Goal: Task Accomplishment & Management: Complete application form

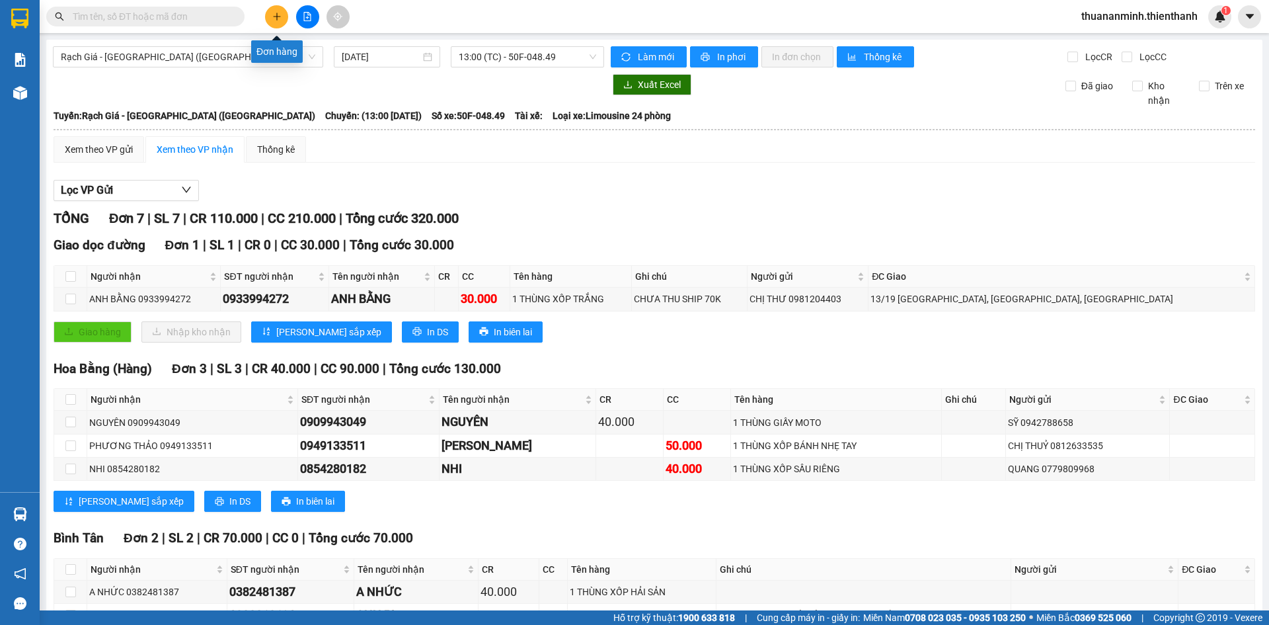
click at [273, 24] on button at bounding box center [276, 16] width 23 height 23
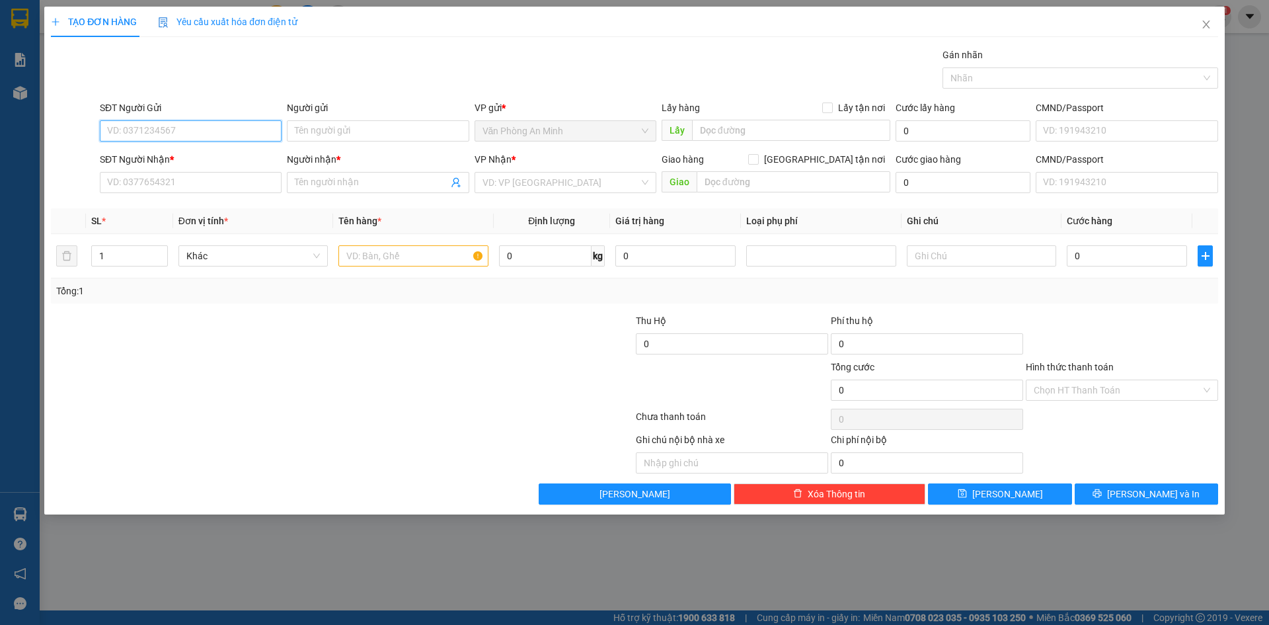
click at [227, 137] on input "SĐT Người Gửi" at bounding box center [191, 130] width 182 height 21
paste input "0919808935"
type input "0919808935"
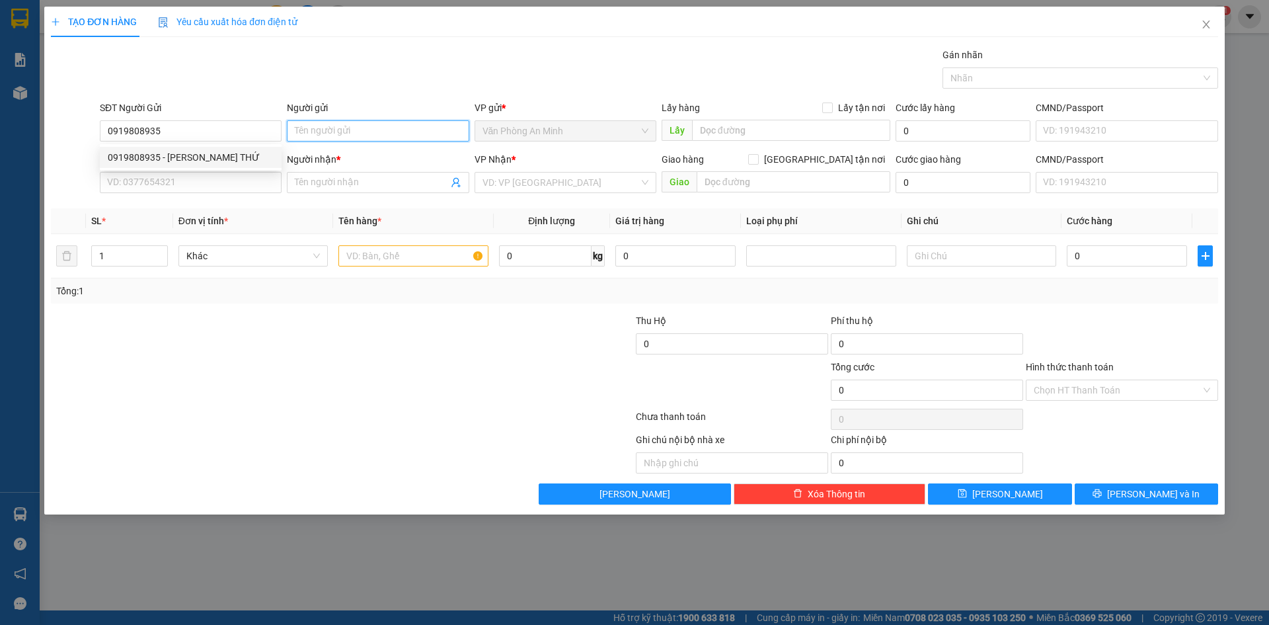
click at [343, 134] on input "Người gửi" at bounding box center [378, 130] width 182 height 21
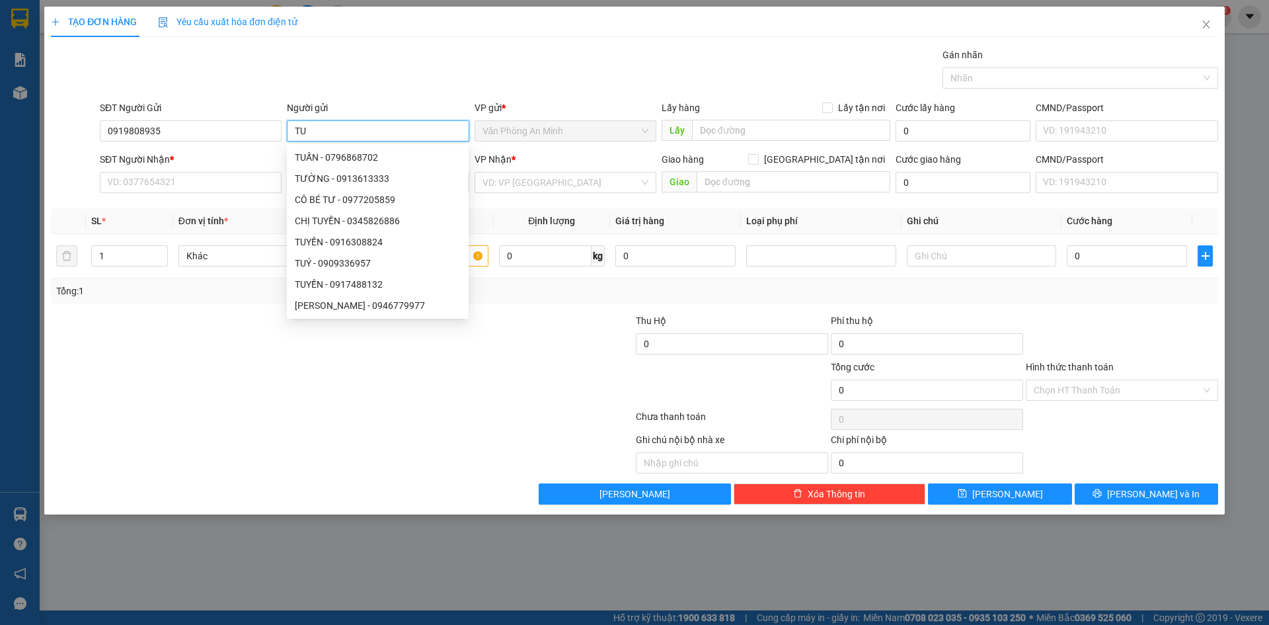
type input "T"
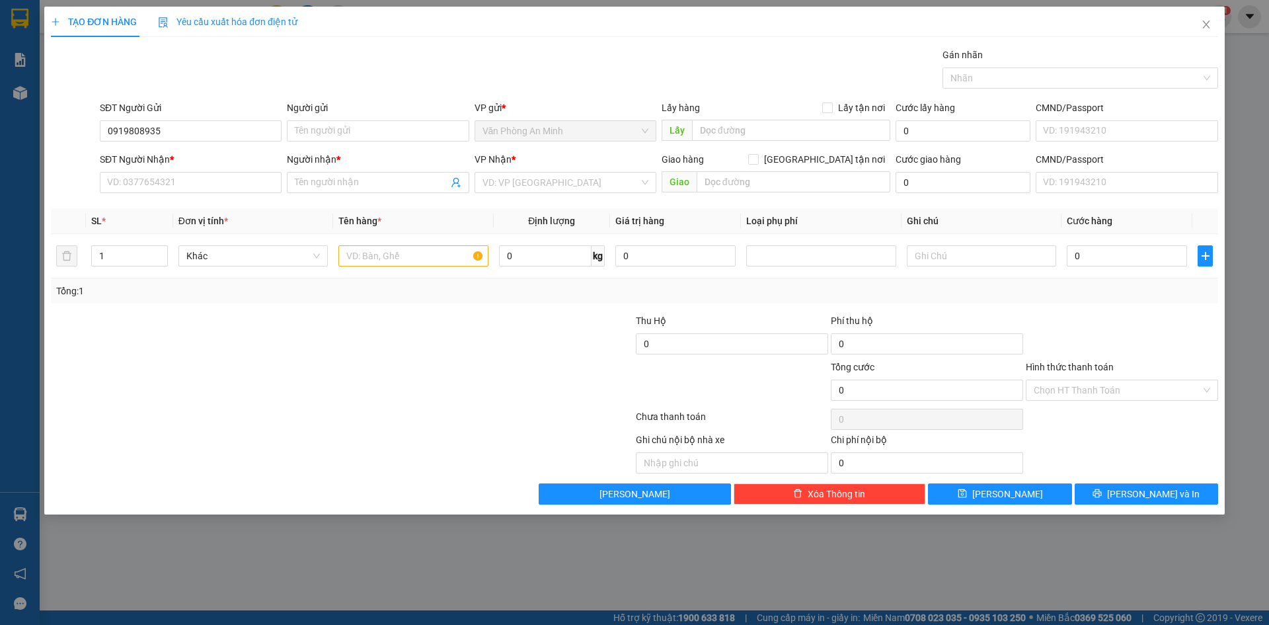
drag, startPoint x: 0, startPoint y: 438, endPoint x: 310, endPoint y: 379, distance: 315.5
click at [321, 383] on div at bounding box center [245, 383] width 390 height 46
click at [341, 123] on input "Người gửi" at bounding box center [378, 130] width 182 height 21
click at [402, 138] on input "Người gửi" at bounding box center [378, 130] width 182 height 21
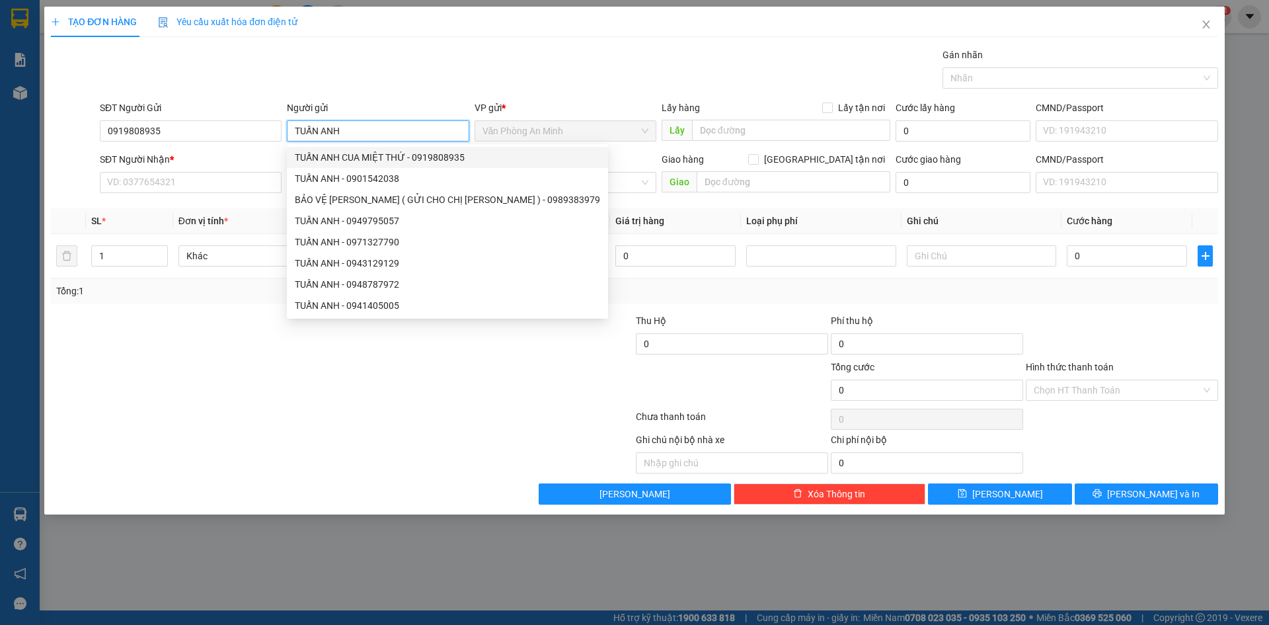
click at [423, 167] on div "TUẤN ANH CUA MIỆT THỨ - 0919808935" at bounding box center [447, 157] width 321 height 21
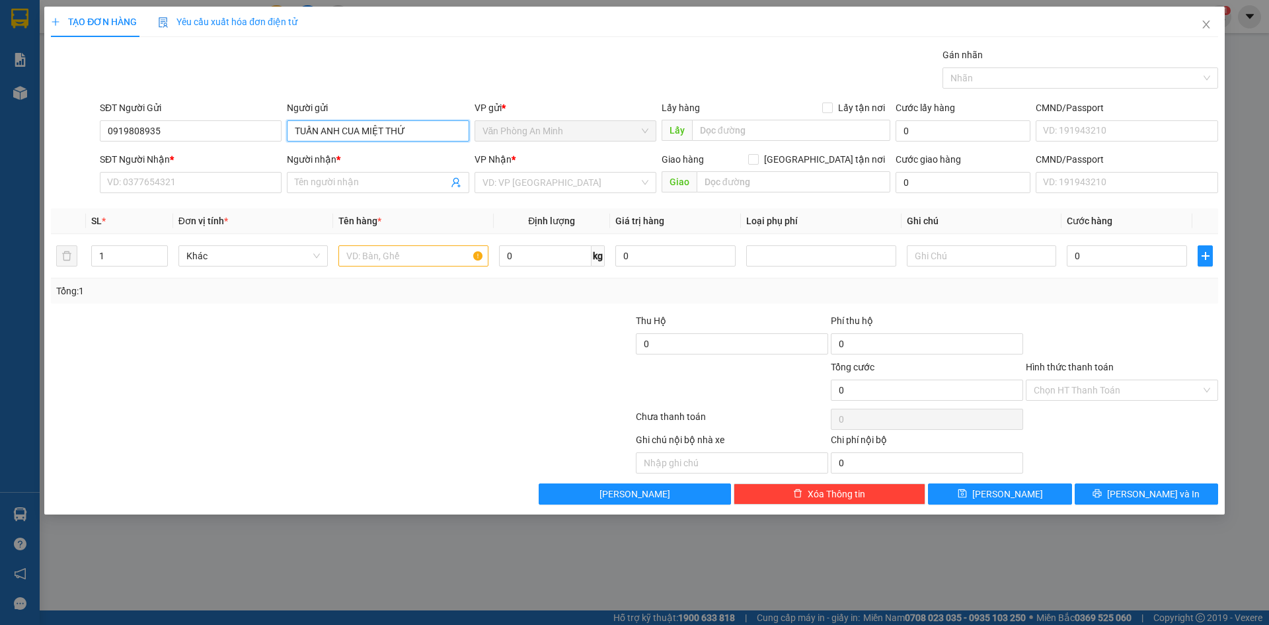
click at [547, 133] on span "Văn Phòng An Minh" at bounding box center [565, 131] width 166 height 20
type input "TUẤN ANH CUA MIỆT THỨ"
click at [236, 190] on input "SĐT Người Nhận *" at bounding box center [191, 182] width 182 height 21
type input "0907196051"
click at [387, 171] on div "Người nhận *" at bounding box center [378, 162] width 182 height 20
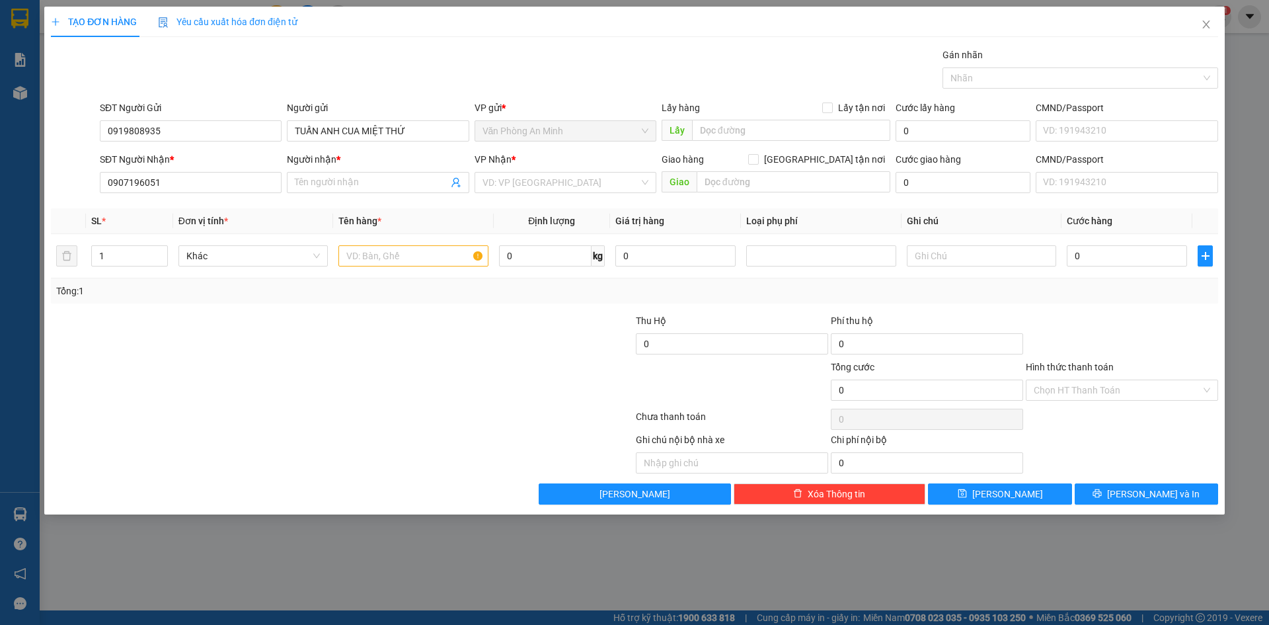
click at [387, 171] on div "Người nhận *" at bounding box center [378, 162] width 182 height 20
click at [396, 178] on input "Người nhận *" at bounding box center [371, 182] width 153 height 15
type input "[PERSON_NAME]"
click at [523, 176] on input "search" at bounding box center [560, 182] width 157 height 20
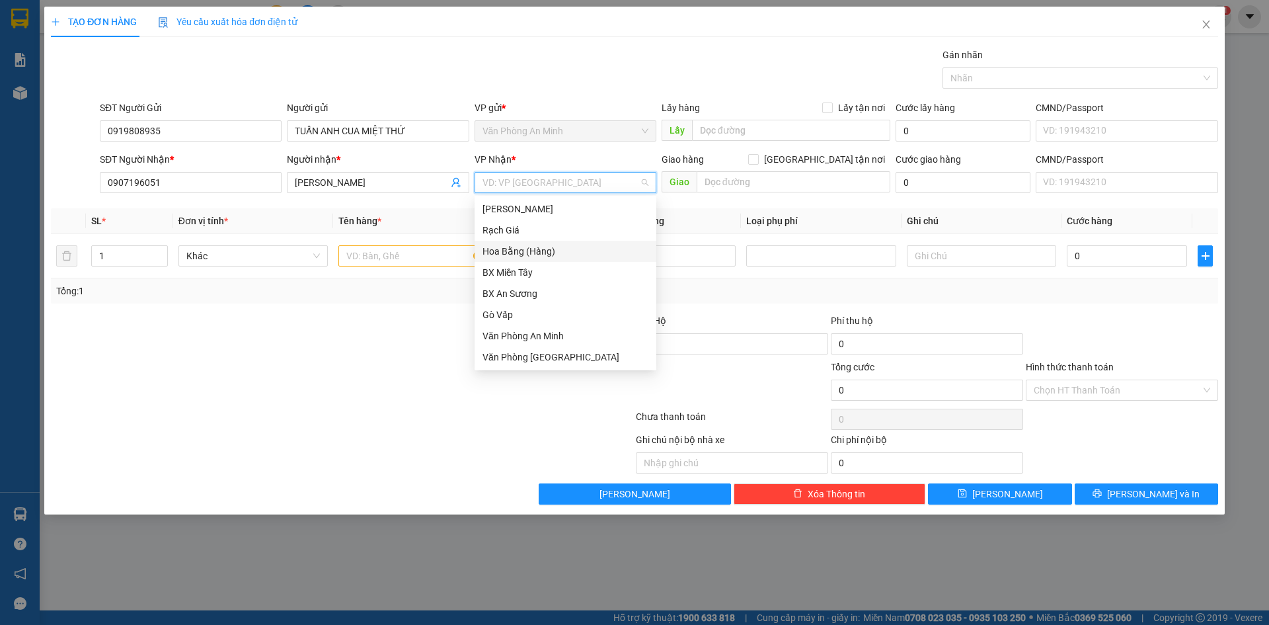
click at [531, 247] on div "Hoa Bằng (Hàng)" at bounding box center [565, 251] width 166 height 15
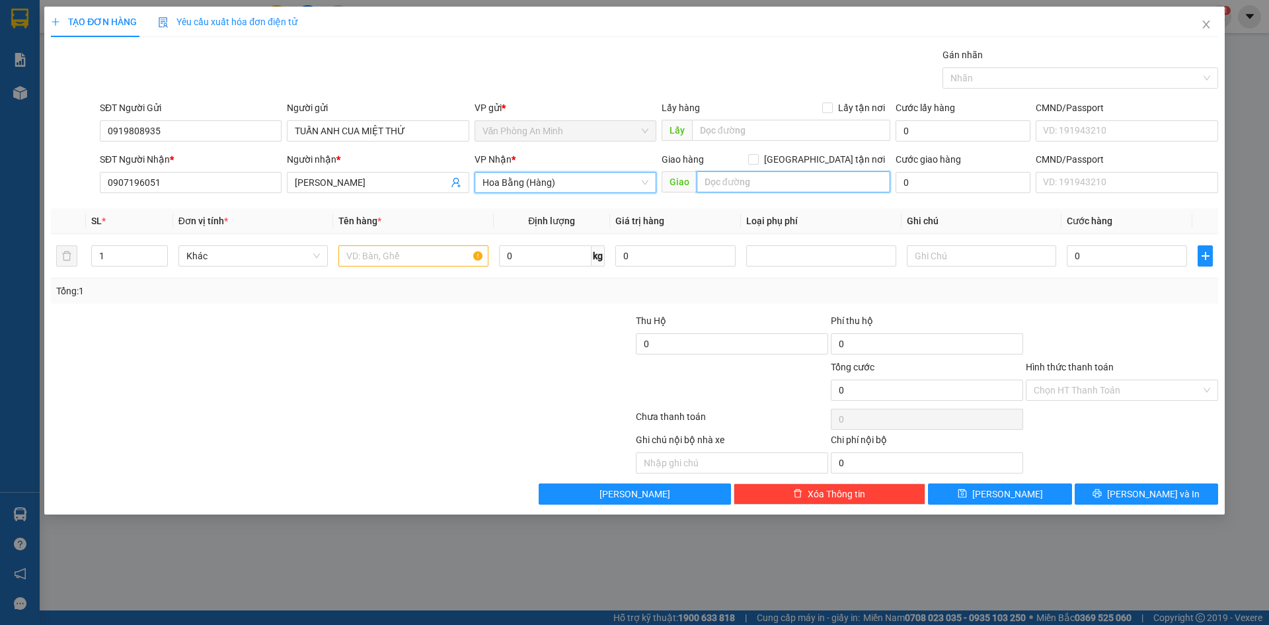
click at [756, 176] on input "text" at bounding box center [794, 181] width 194 height 21
type input "28 HẬU GIANG P2 QUẬN 6"
click at [945, 199] on div "Transit Pickup Surcharge Ids Transit Deliver Surcharge Ids Transit Deliver Surc…" at bounding box center [634, 276] width 1167 height 457
click at [941, 184] on input "0" at bounding box center [963, 182] width 135 height 21
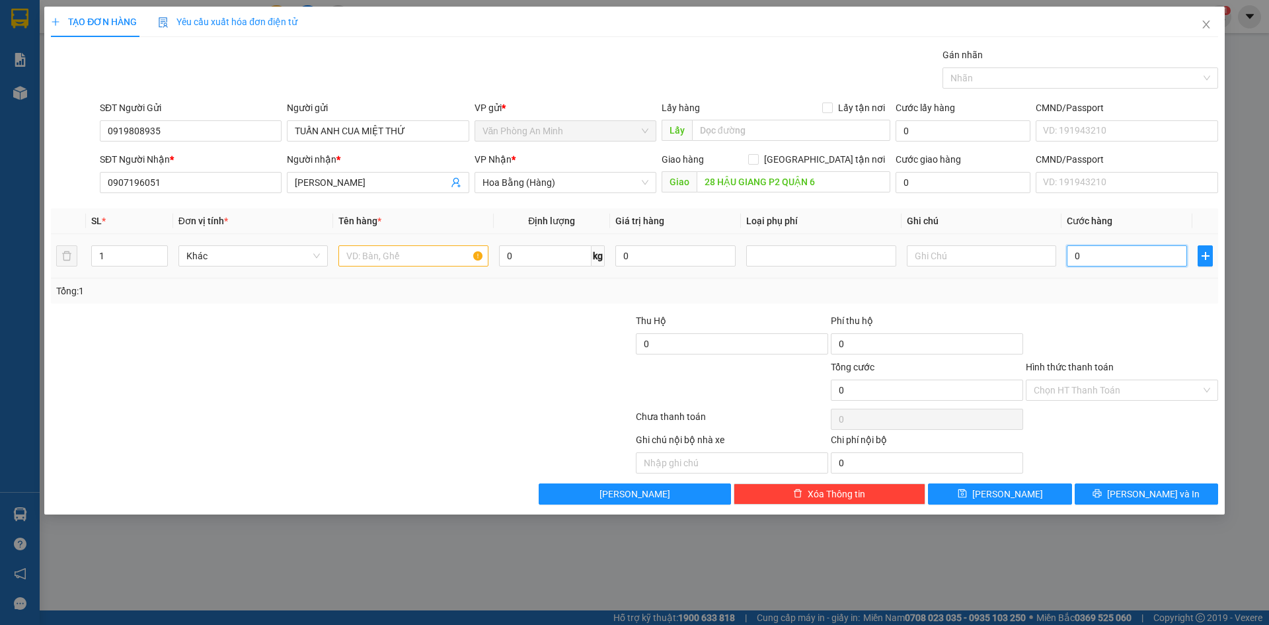
click at [1100, 264] on input "0" at bounding box center [1127, 255] width 120 height 21
click at [1102, 260] on input "0" at bounding box center [1127, 255] width 120 height 21
click at [448, 342] on div at bounding box center [536, 336] width 195 height 46
click at [1085, 268] on div "0" at bounding box center [1127, 256] width 120 height 26
click at [1086, 260] on input "0" at bounding box center [1127, 255] width 120 height 21
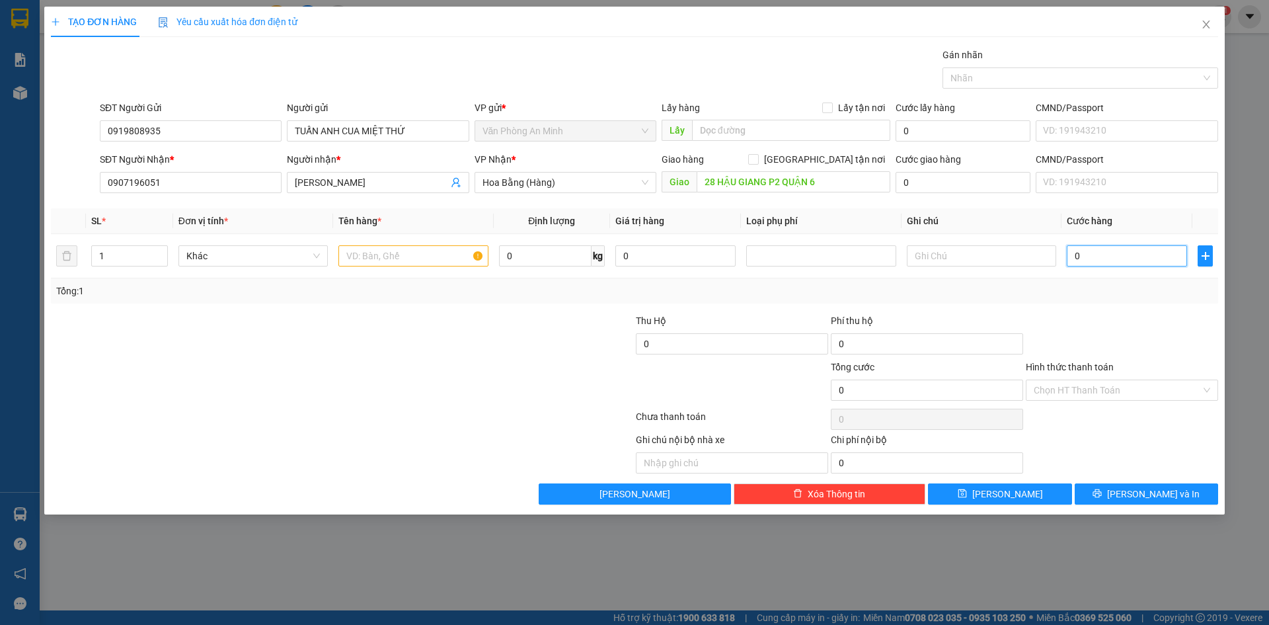
type input "003"
type input "3"
type input "0.030"
type input "30"
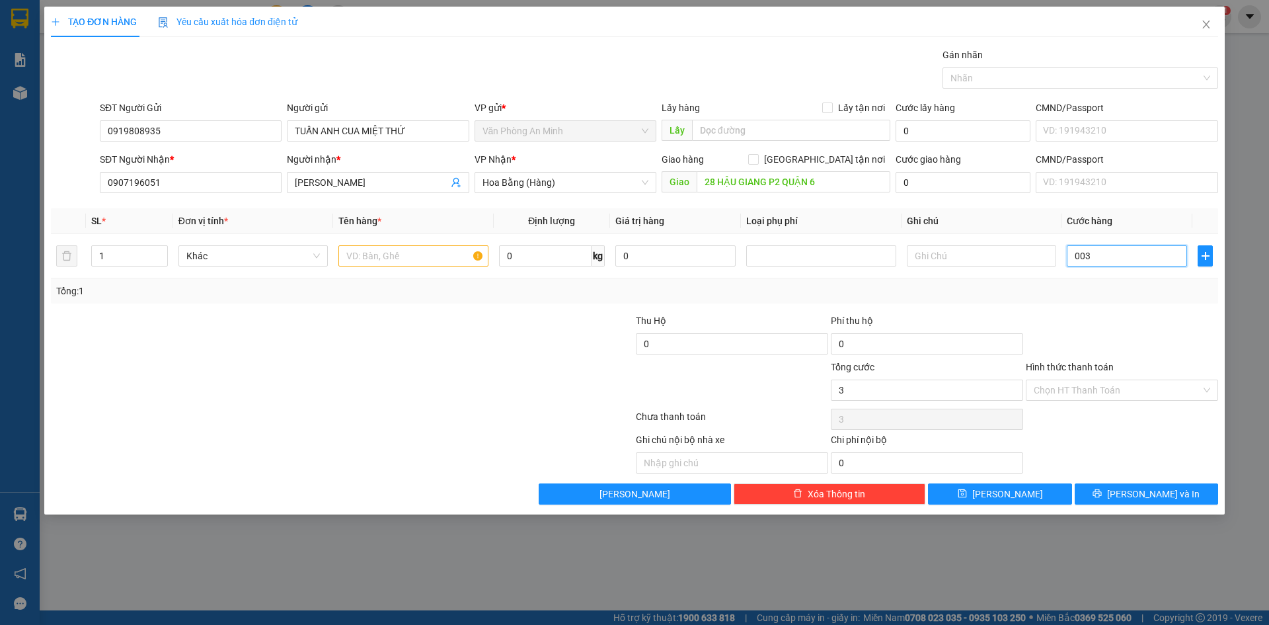
type input "30"
type input "003"
type input "3"
type input "00"
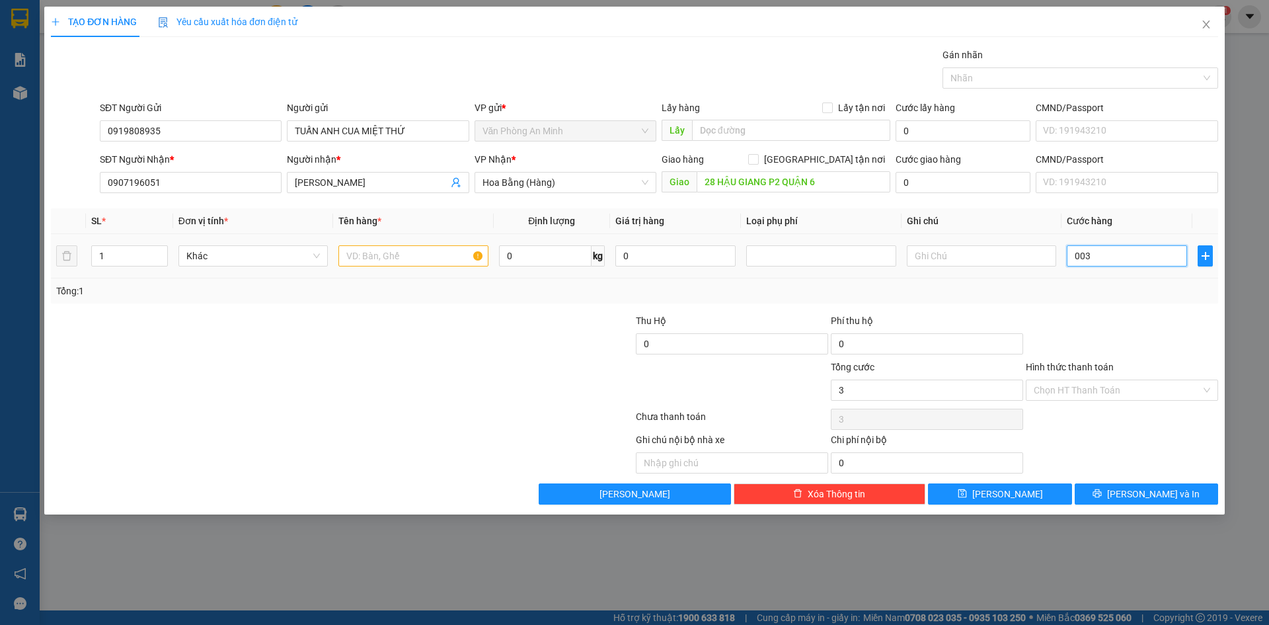
type input "0"
type input "003"
type input "3"
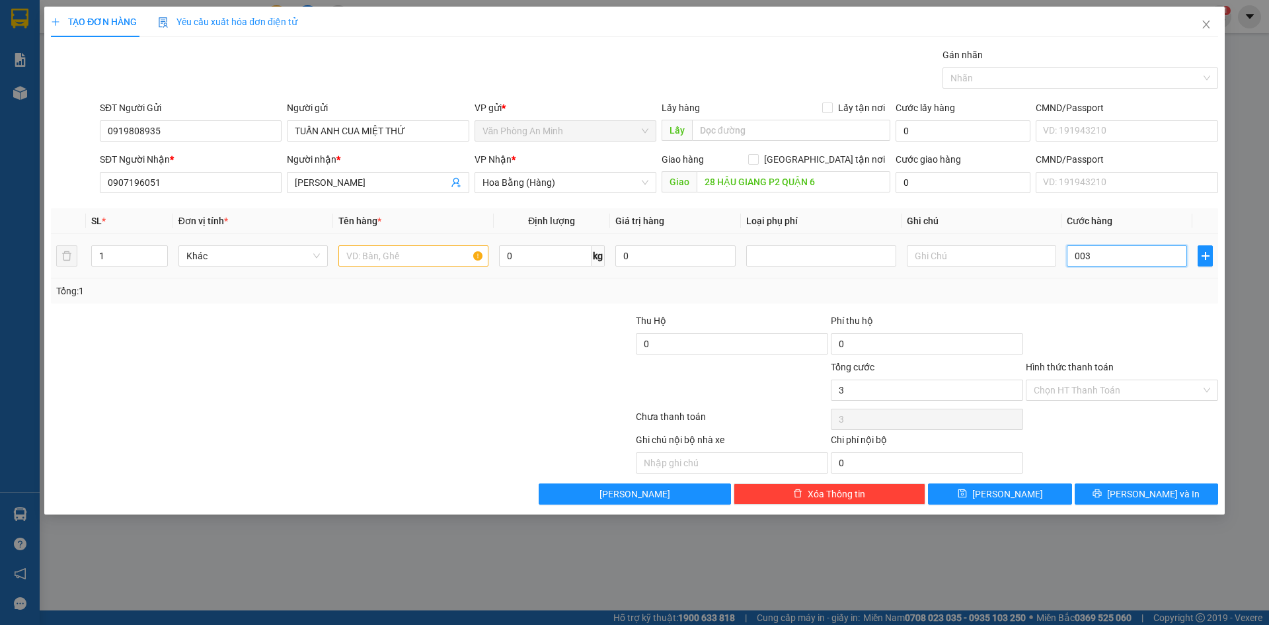
type input "00"
type input "0"
click at [1068, 257] on input "0" at bounding box center [1127, 255] width 120 height 21
type input "30"
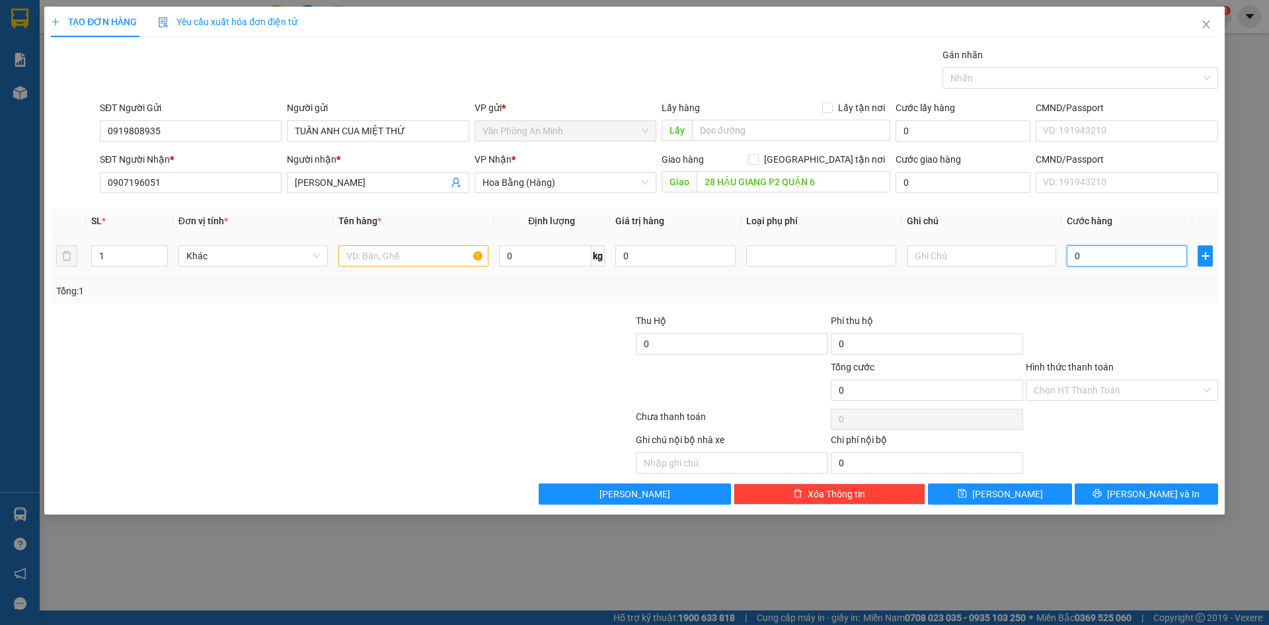
type input "30"
type input "300"
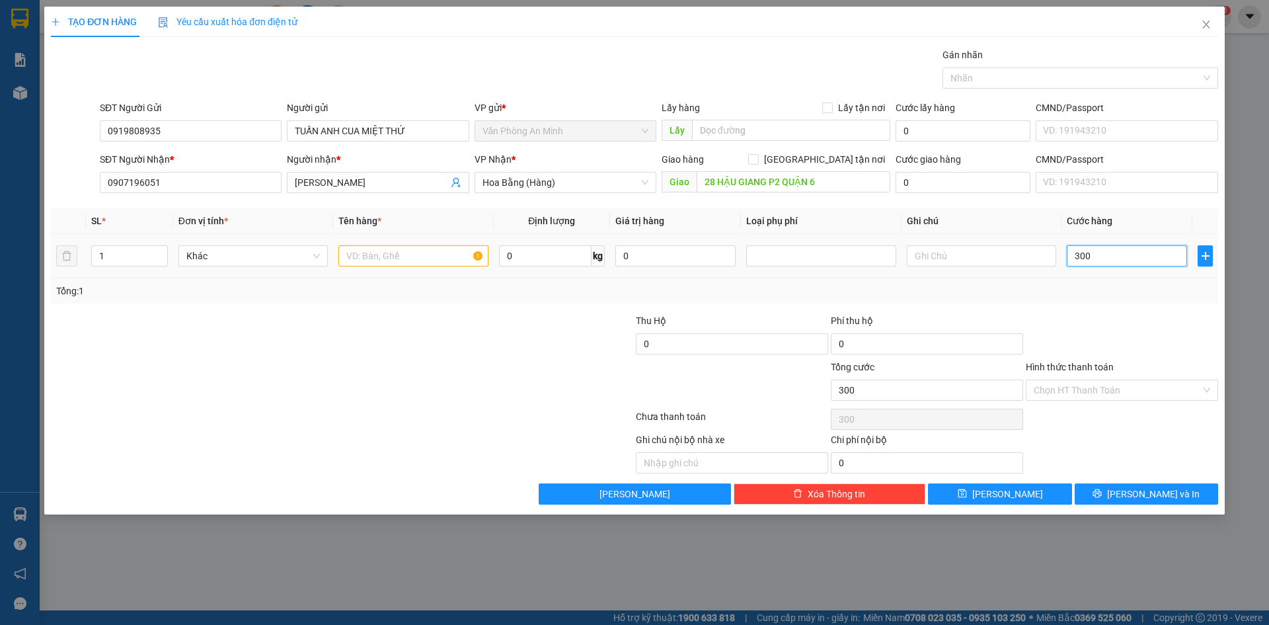
type input "3.000"
type input "33.000"
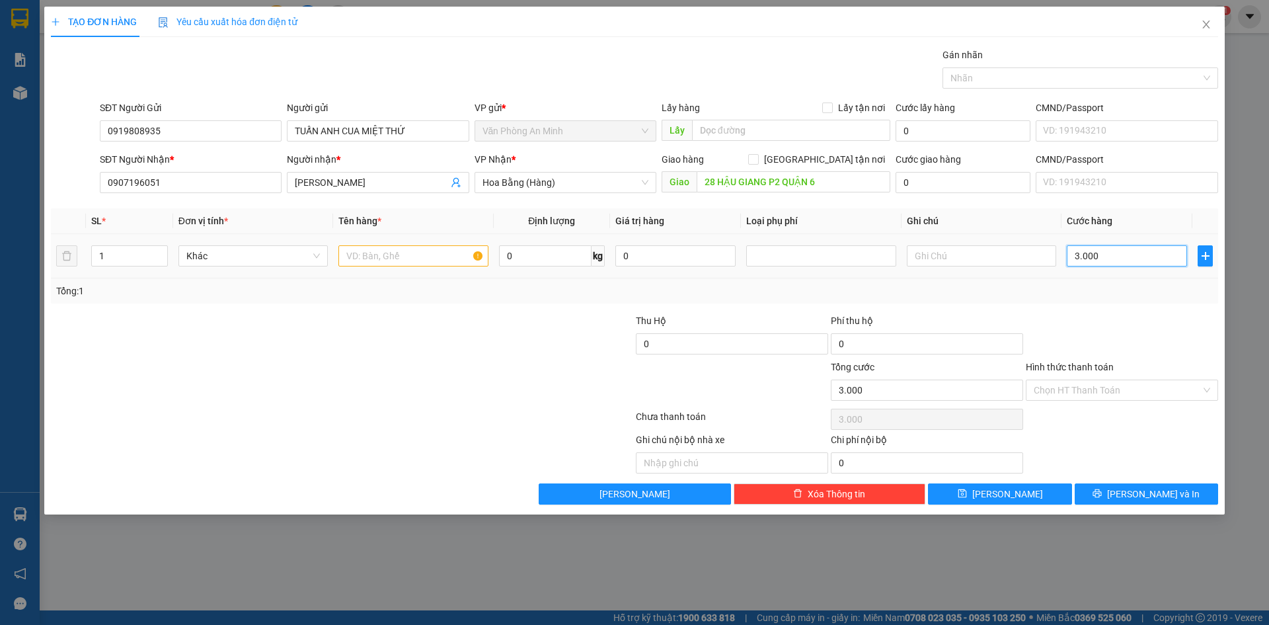
type input "33.000"
type input "3.330.000"
type input "3.333.000"
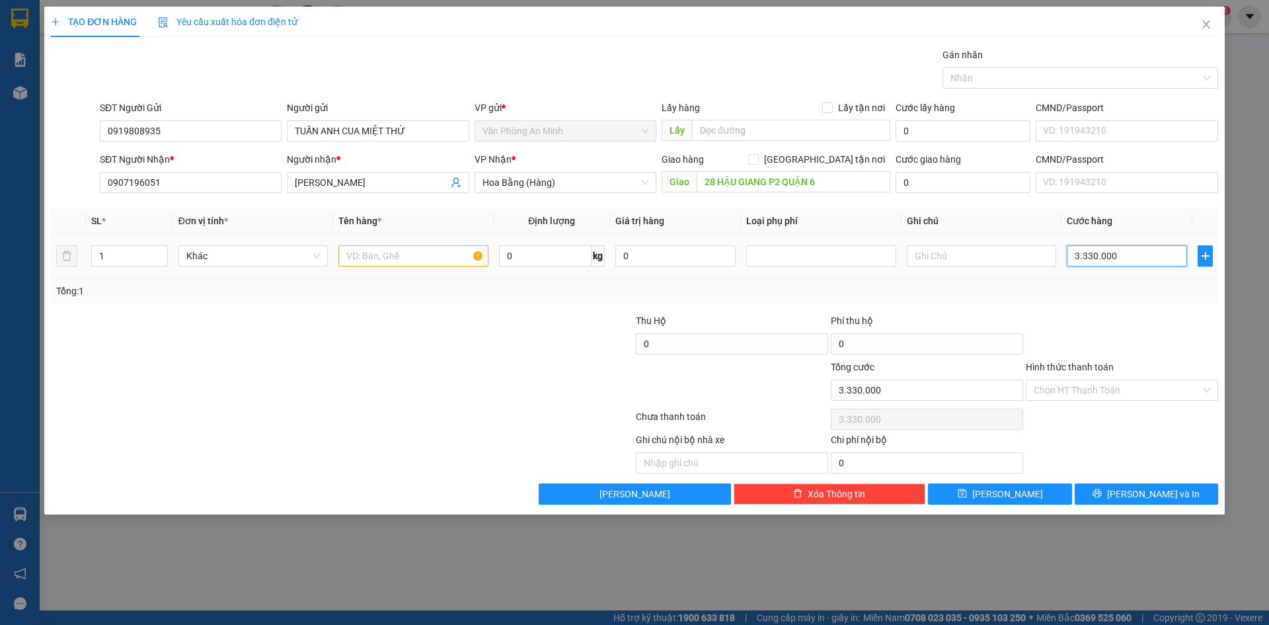
type input "3.333.000"
type input "3.000.000"
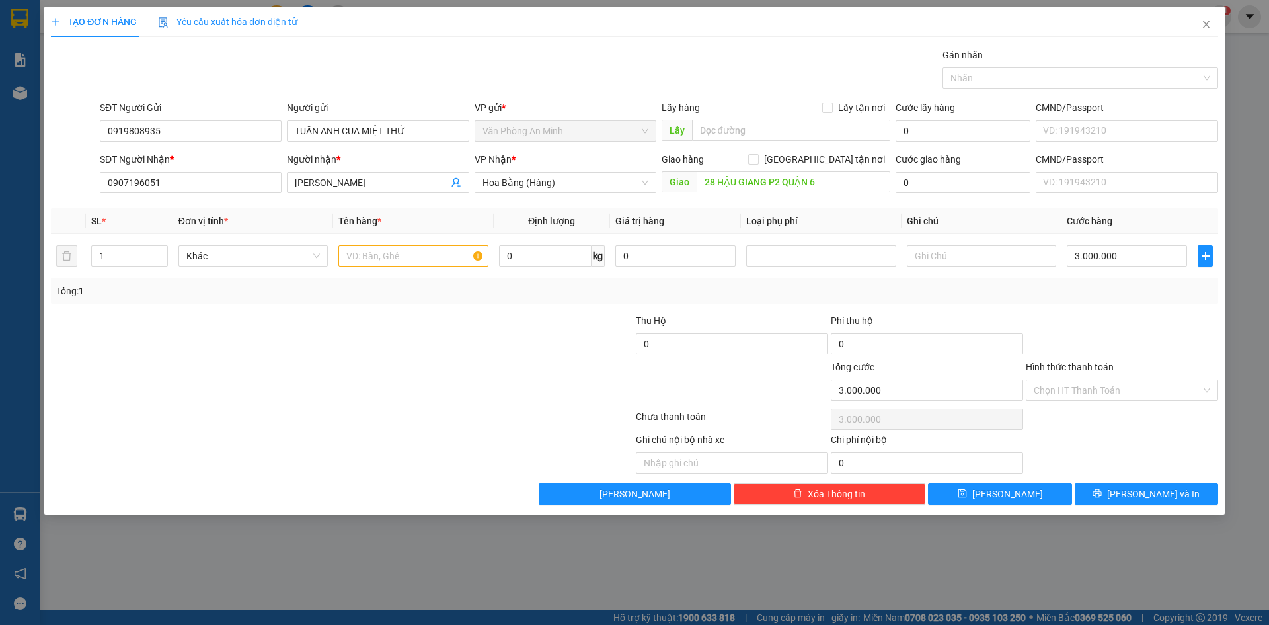
click at [1090, 293] on div "Tổng: 1" at bounding box center [634, 291] width 1157 height 15
click at [1122, 256] on input "3.000.000" at bounding box center [1127, 255] width 120 height 21
type input "0"
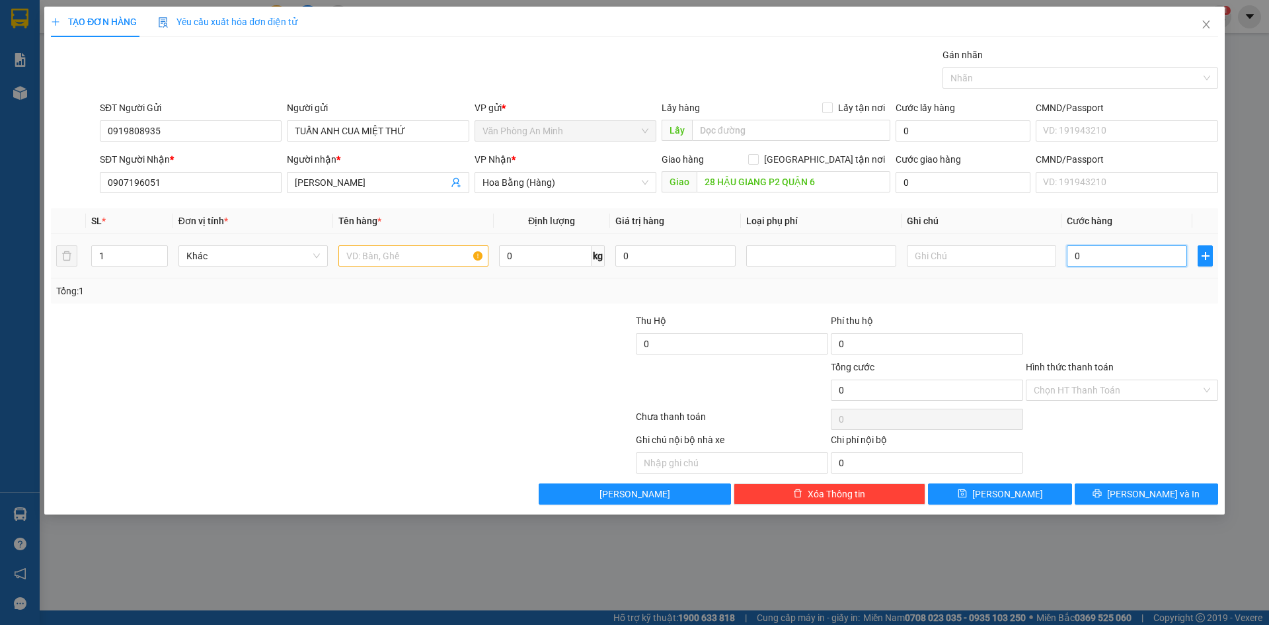
click at [1071, 255] on input "0" at bounding box center [1127, 255] width 120 height 21
type input "30"
type input "300"
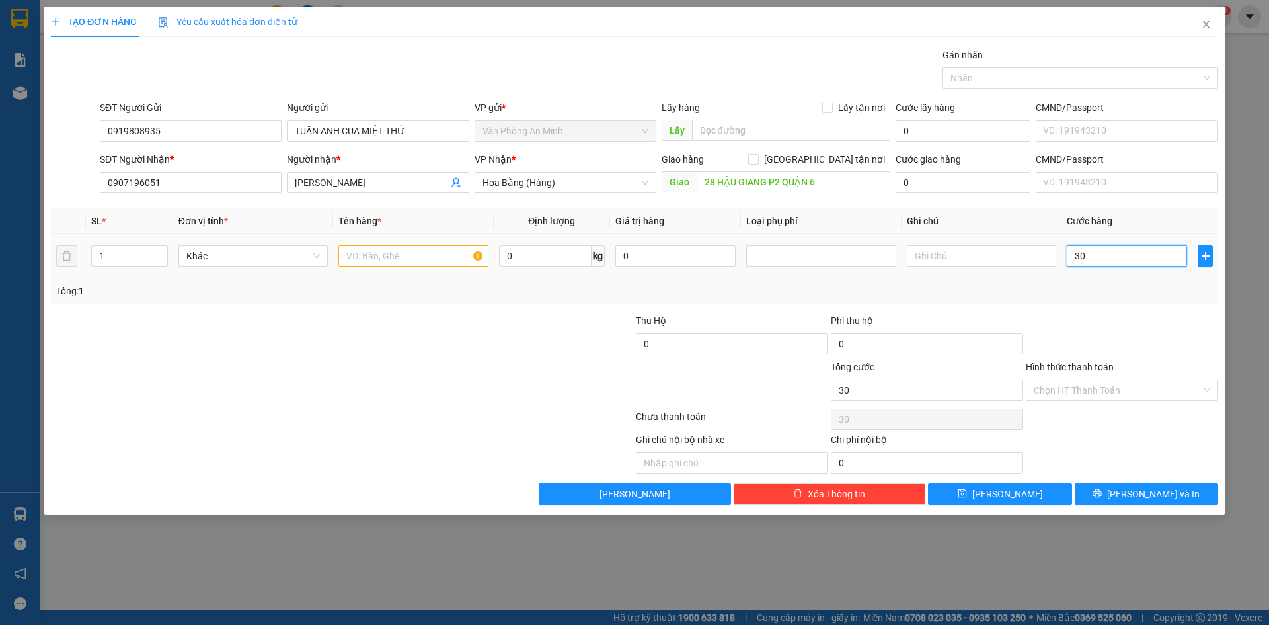
type input "300"
type input "3.000"
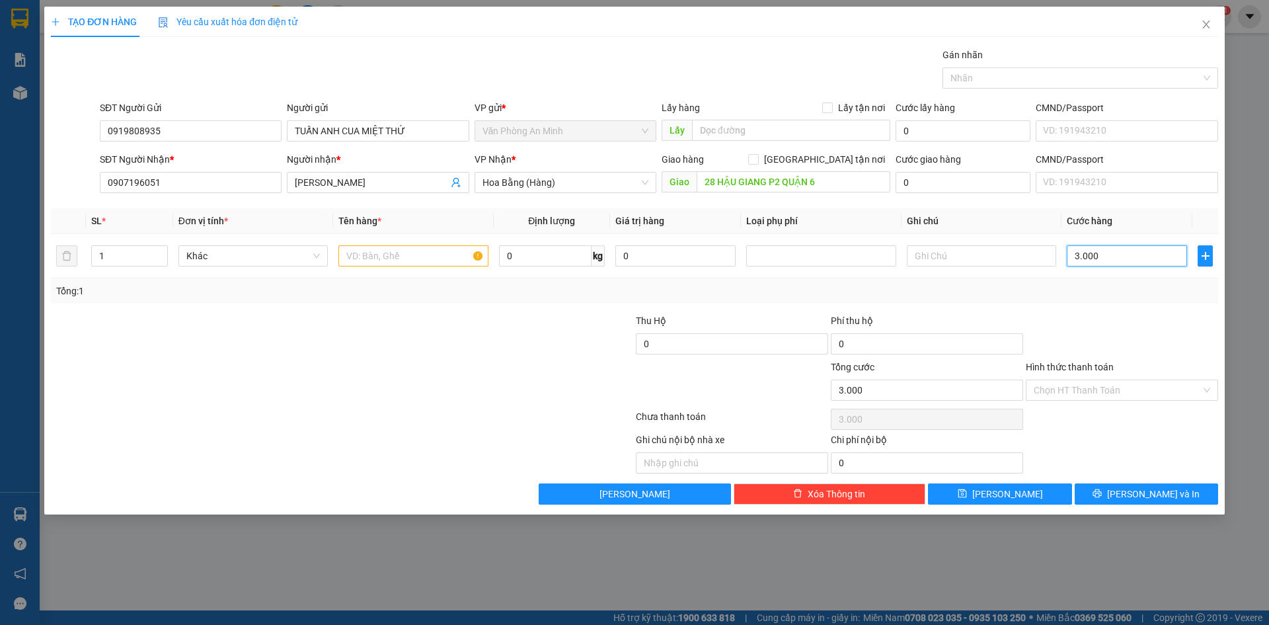
type input "33.000"
type input "3.000.000"
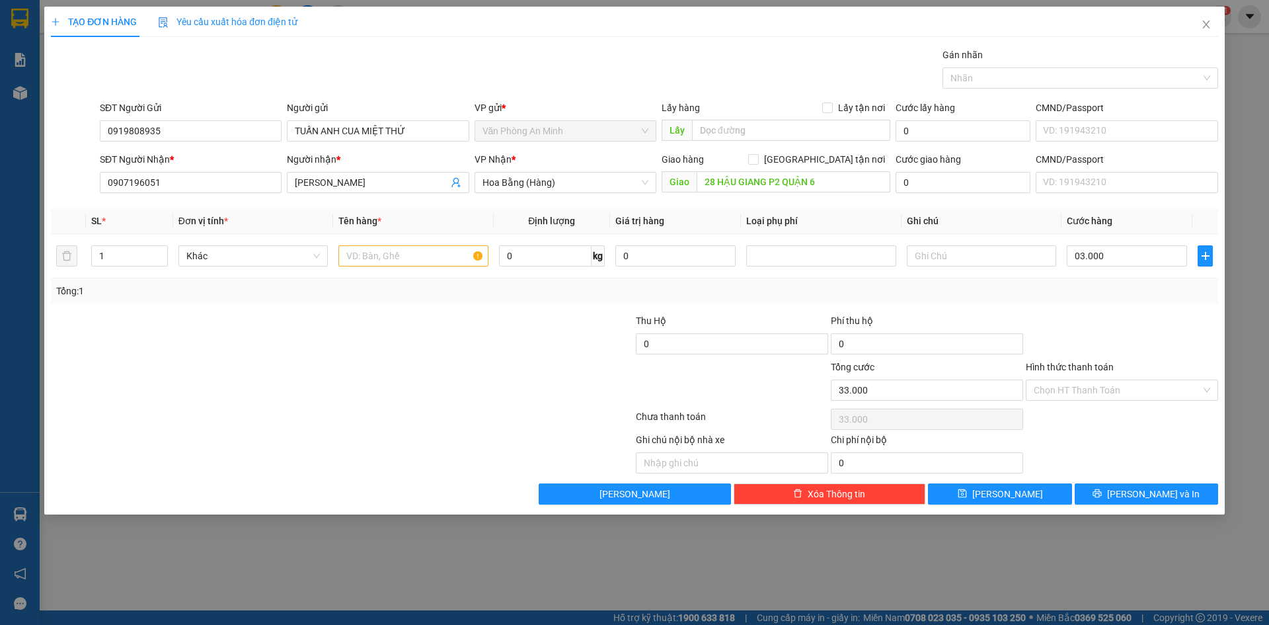
type input "3.000.000"
click at [1065, 295] on div "Tổng: 1" at bounding box center [634, 291] width 1157 height 15
click at [1118, 252] on input "3.000.000" at bounding box center [1127, 255] width 120 height 21
type input "000.000"
type input "0"
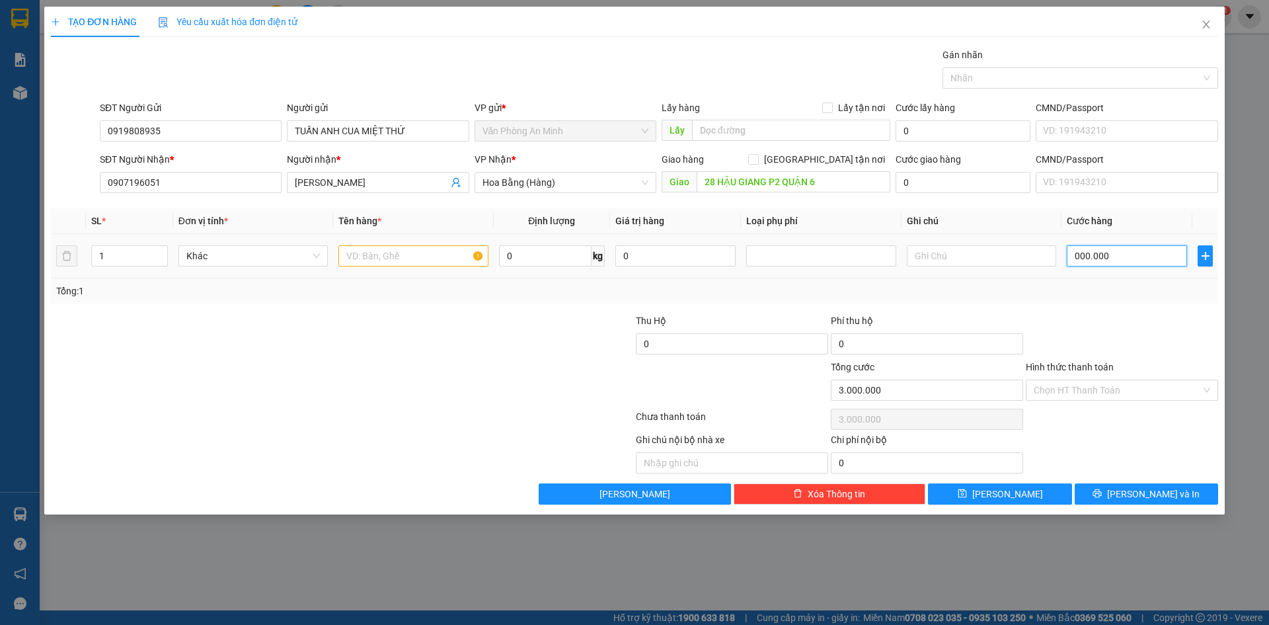
type input "0"
click at [1071, 261] on input "0" at bounding box center [1127, 255] width 120 height 21
click at [1094, 260] on input "0" at bounding box center [1127, 255] width 120 height 21
type input "003"
type input "3"
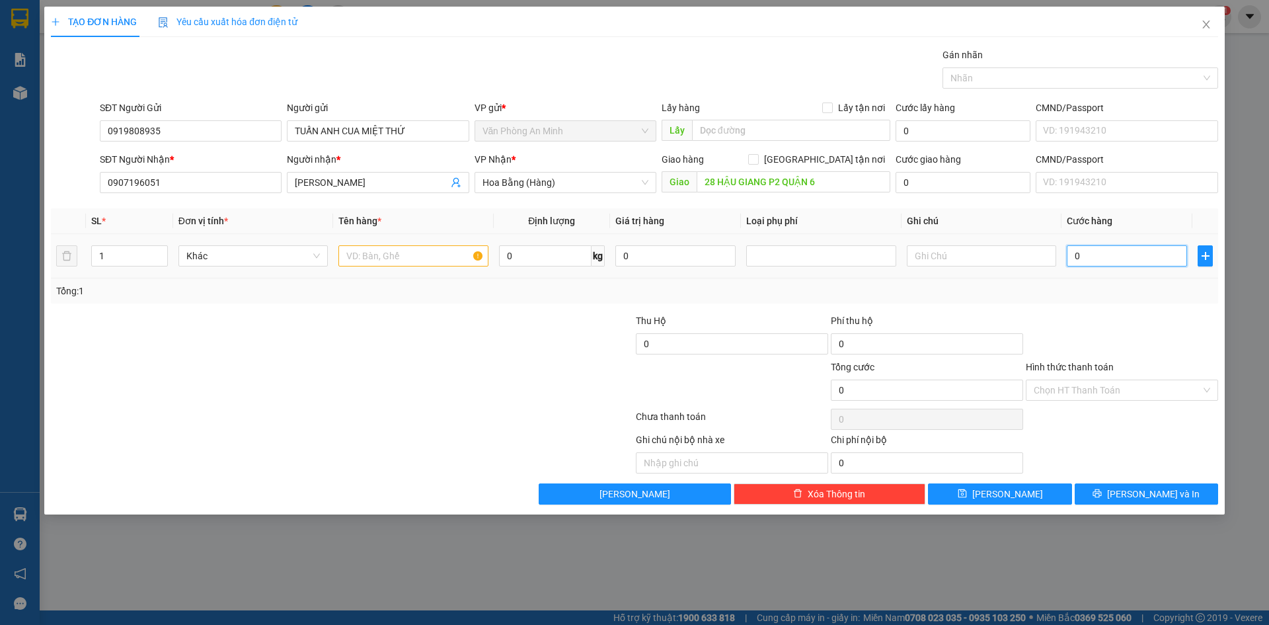
type input "3"
type input "0.030"
type input "30"
type input "0.030"
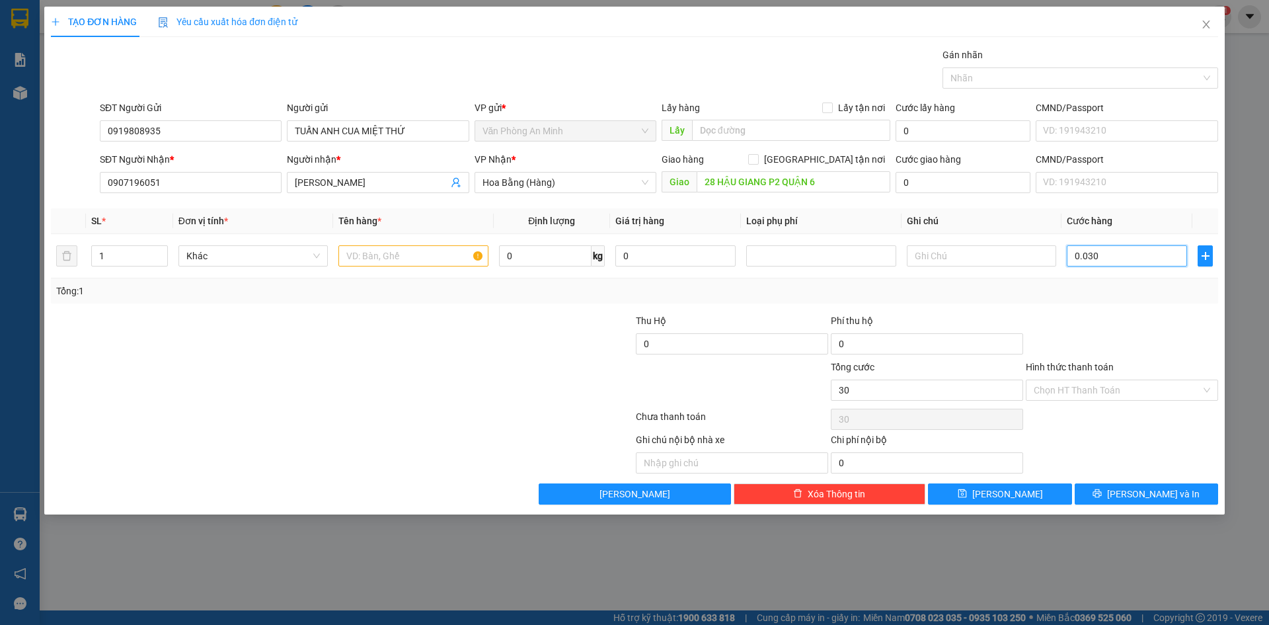
type input "30"
type input "003"
type input "3"
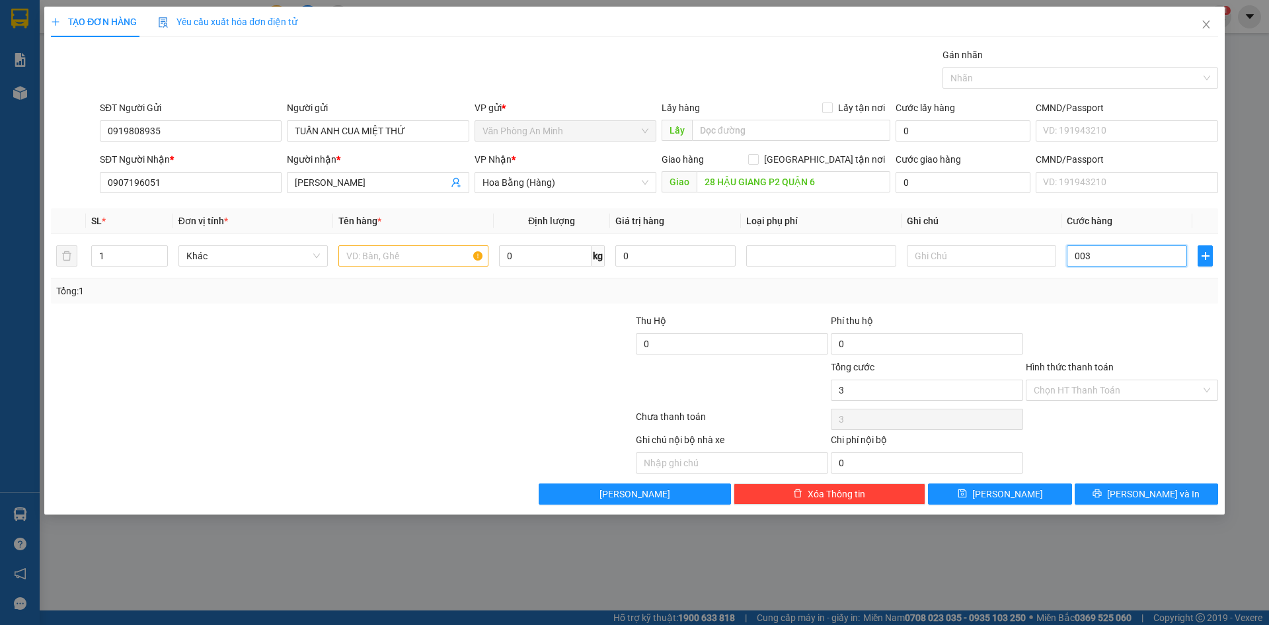
type input "00"
type input "0"
type input "003"
type input "3"
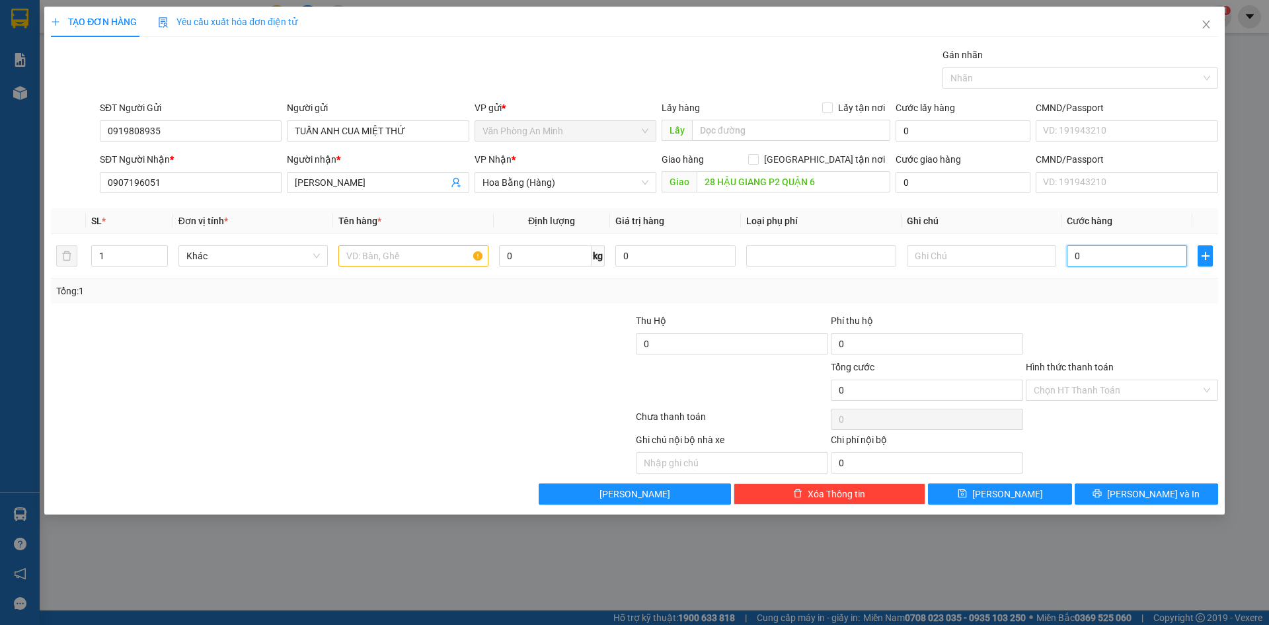
type input "3"
type input "00"
type input "0"
type input "003"
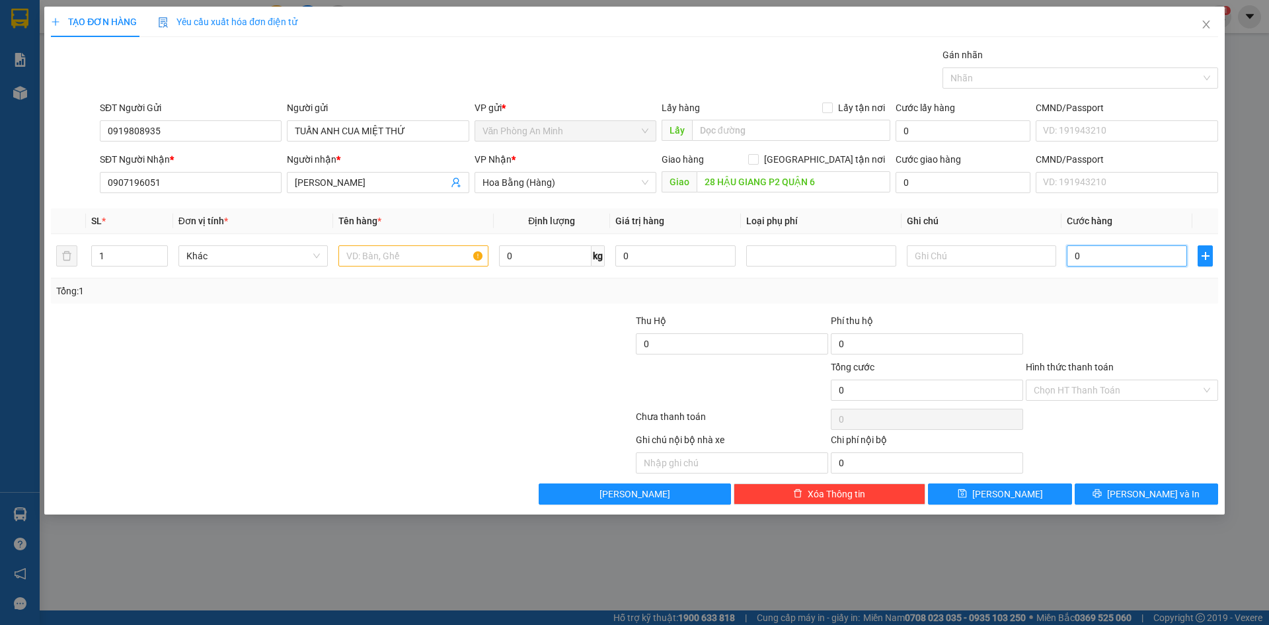
type input "3"
type input "00"
type input "0"
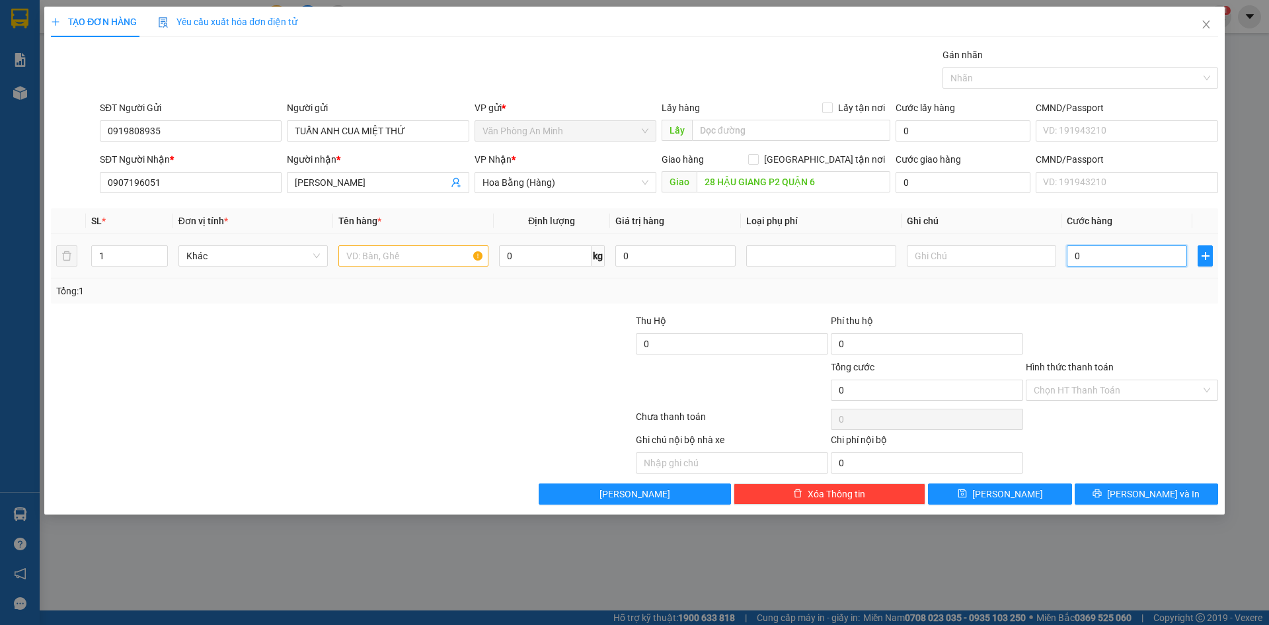
click at [1069, 260] on input "0" at bounding box center [1127, 255] width 120 height 21
type input "30"
type input "300"
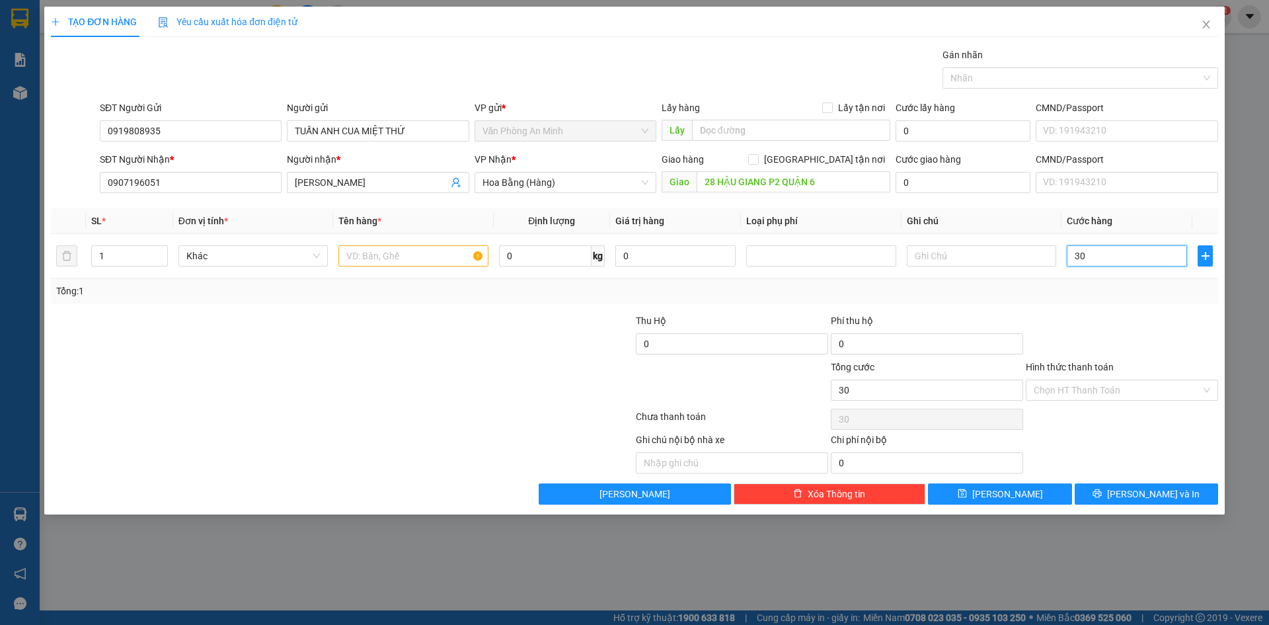
type input "300"
type input "300.000"
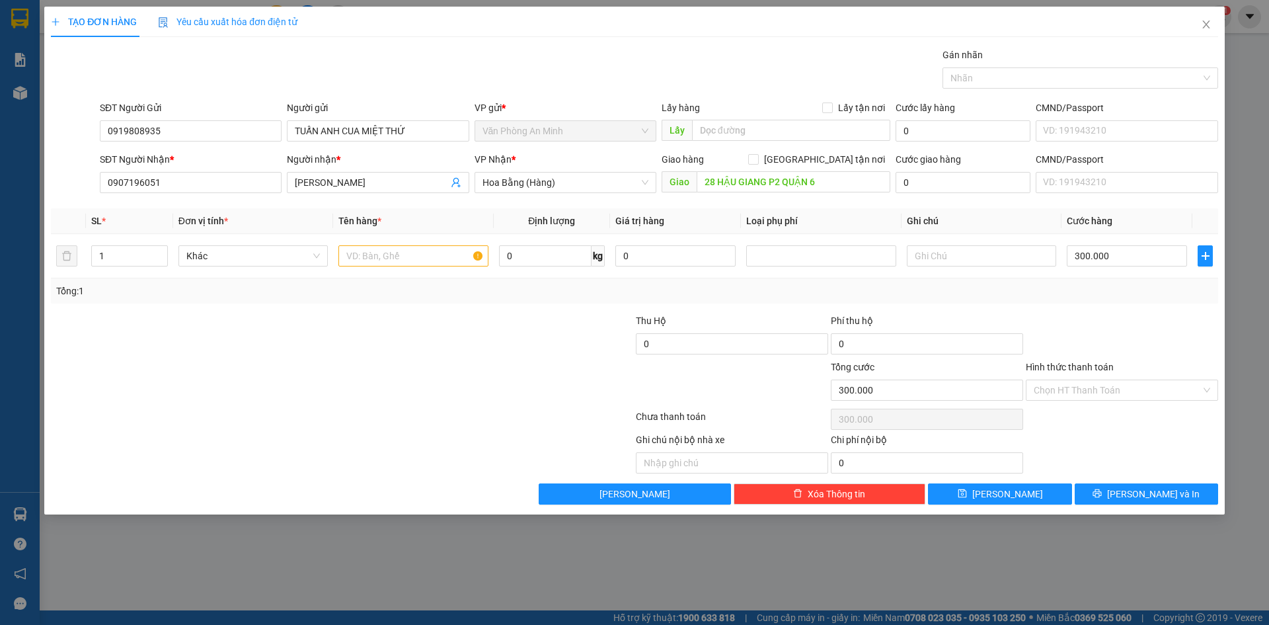
click at [1102, 317] on div at bounding box center [1121, 336] width 195 height 46
click at [1112, 257] on input "300.000" at bounding box center [1127, 255] width 120 height 21
type input "0"
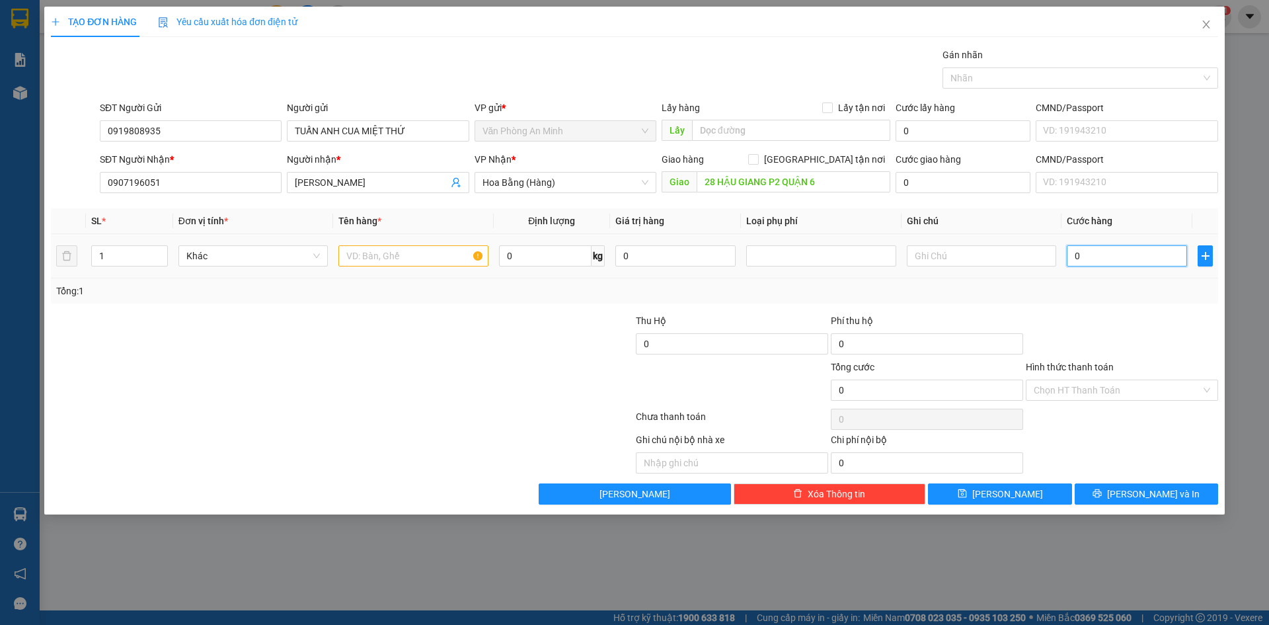
click at [1069, 262] on input "0" at bounding box center [1127, 255] width 120 height 21
type input "30"
click at [1127, 354] on div at bounding box center [1121, 336] width 195 height 46
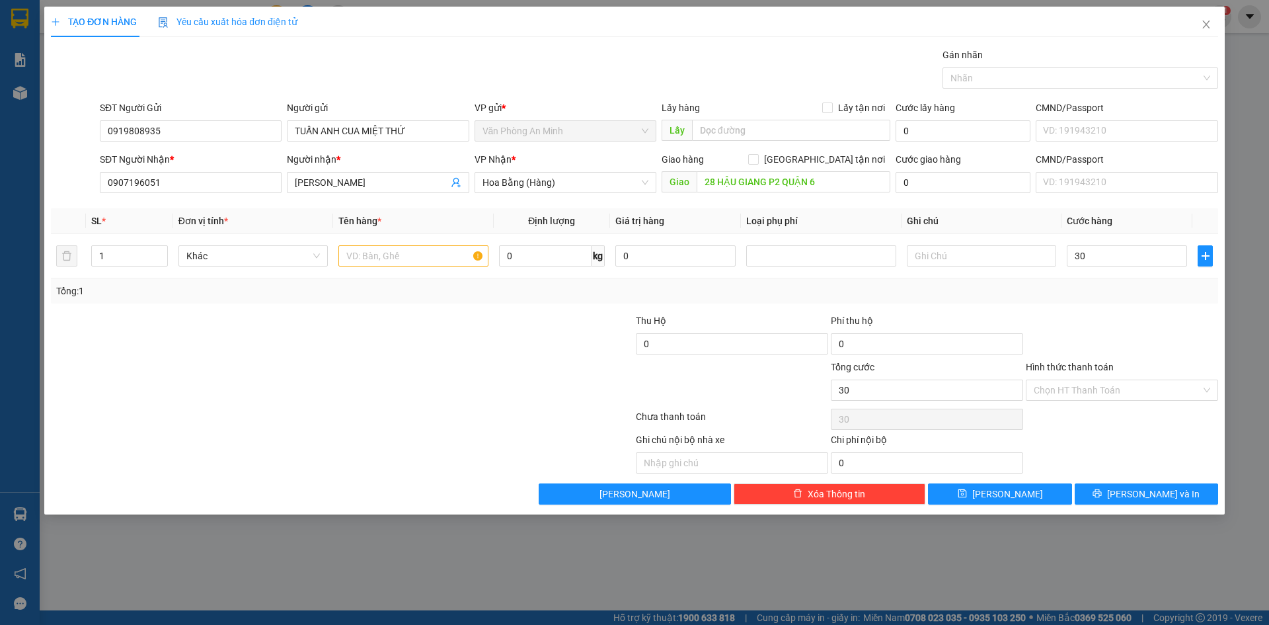
type input "30.000"
click at [506, 338] on div at bounding box center [536, 336] width 195 height 46
click at [951, 257] on input "text" at bounding box center [981, 255] width 149 height 21
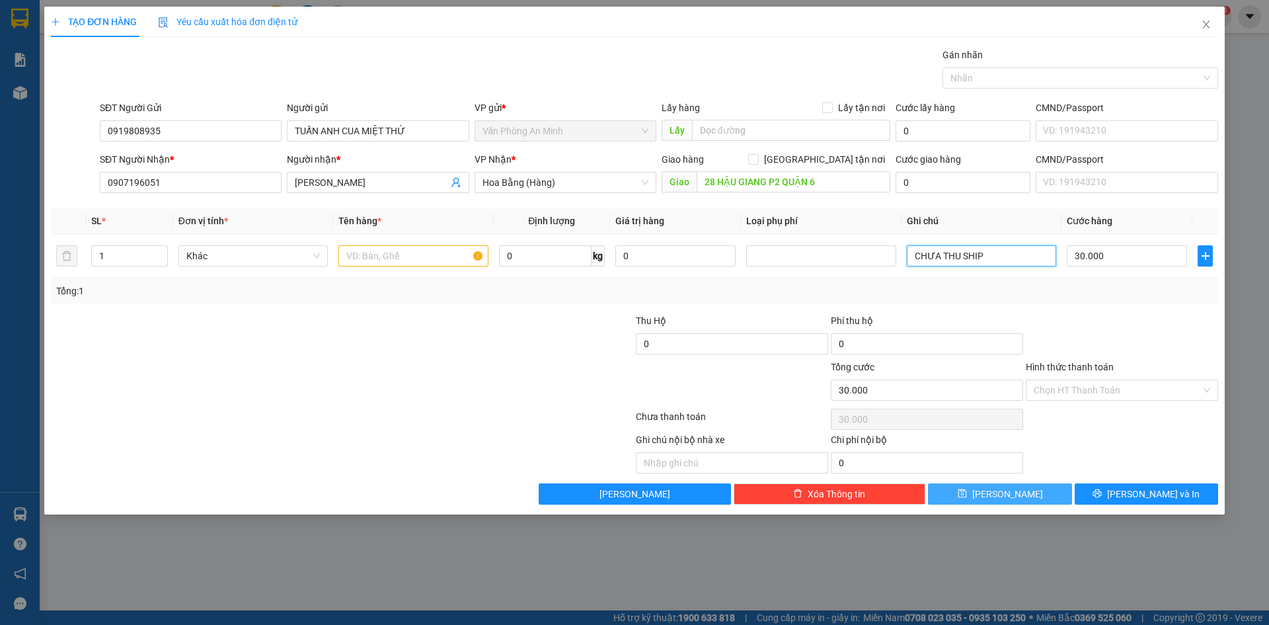
type input "CHƯA THU SHIP"
click at [966, 496] on icon "save" at bounding box center [962, 493] width 9 height 9
click at [391, 259] on input "text" at bounding box center [412, 255] width 149 height 21
type input "M"
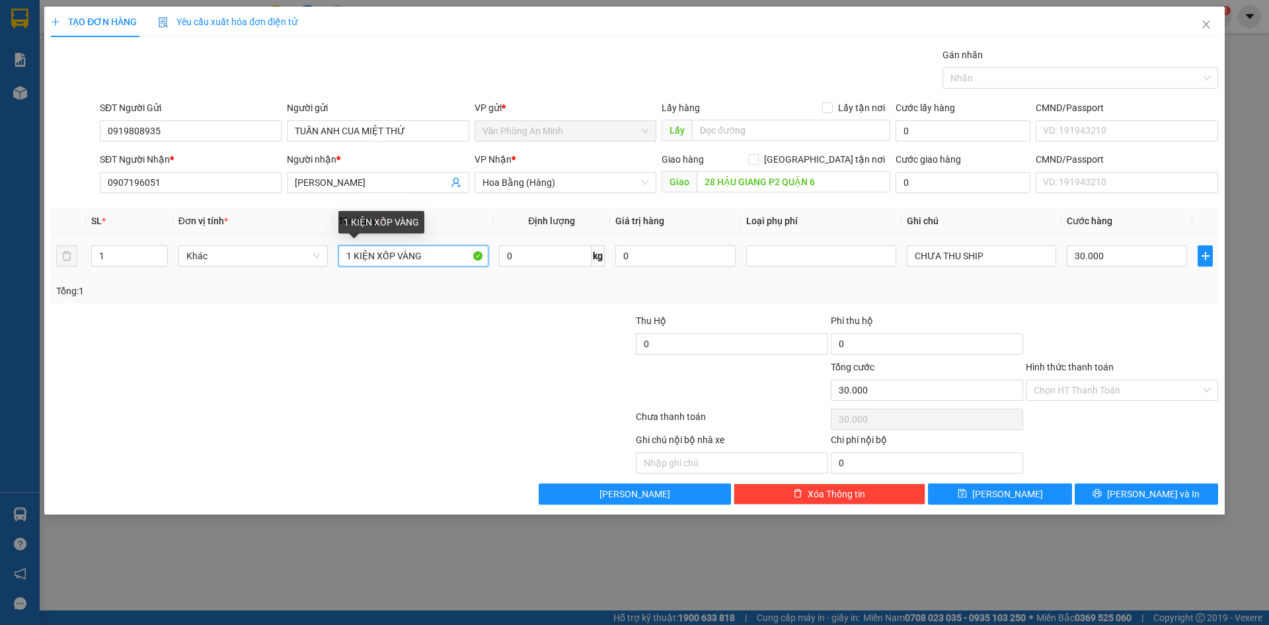
click at [398, 254] on input "1 KIỆN XỐP VÀNG" at bounding box center [412, 255] width 149 height 21
drag, startPoint x: 387, startPoint y: 254, endPoint x: 356, endPoint y: 259, distance: 31.4
click at [387, 254] on input "1 KIỆN XỐP VÀNG" at bounding box center [412, 255] width 149 height 21
click at [372, 259] on input "1 KIỆN XỐP VÀNG" at bounding box center [412, 255] width 149 height 21
type input "1 KIỆN T XỐP VÀNG"
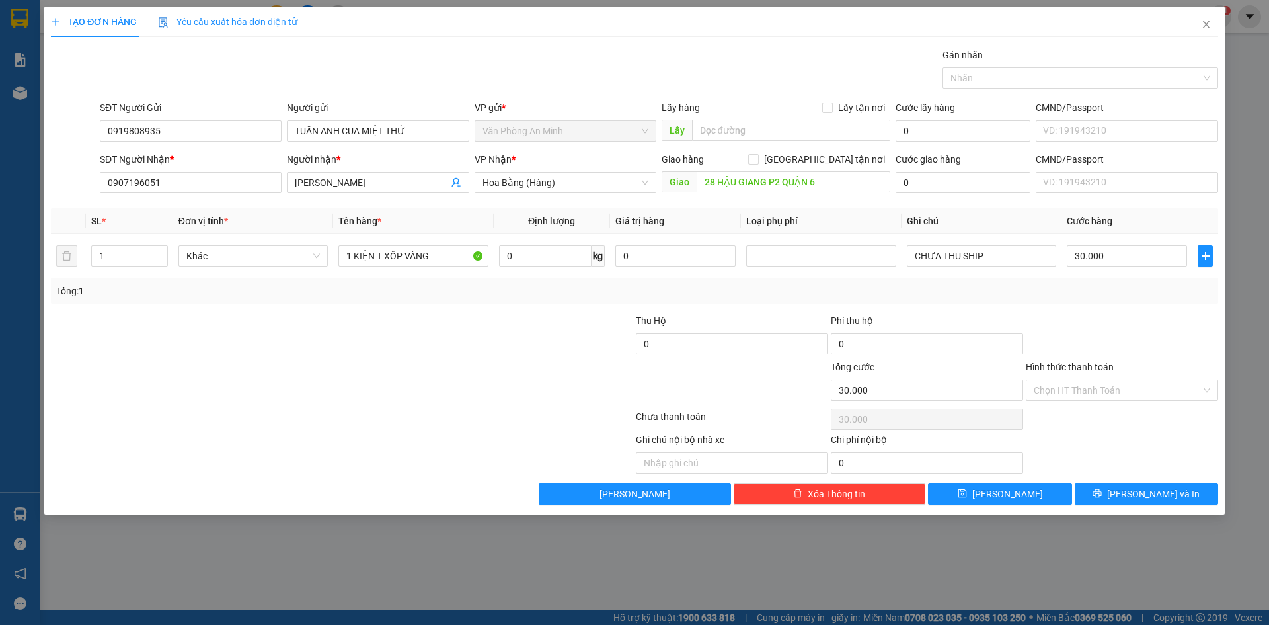
drag, startPoint x: 431, startPoint y: 326, endPoint x: 448, endPoint y: 323, distance: 17.4
click at [433, 326] on div at bounding box center [245, 336] width 390 height 46
click at [957, 497] on button "[PERSON_NAME]" at bounding box center [999, 493] width 143 height 21
type input "0"
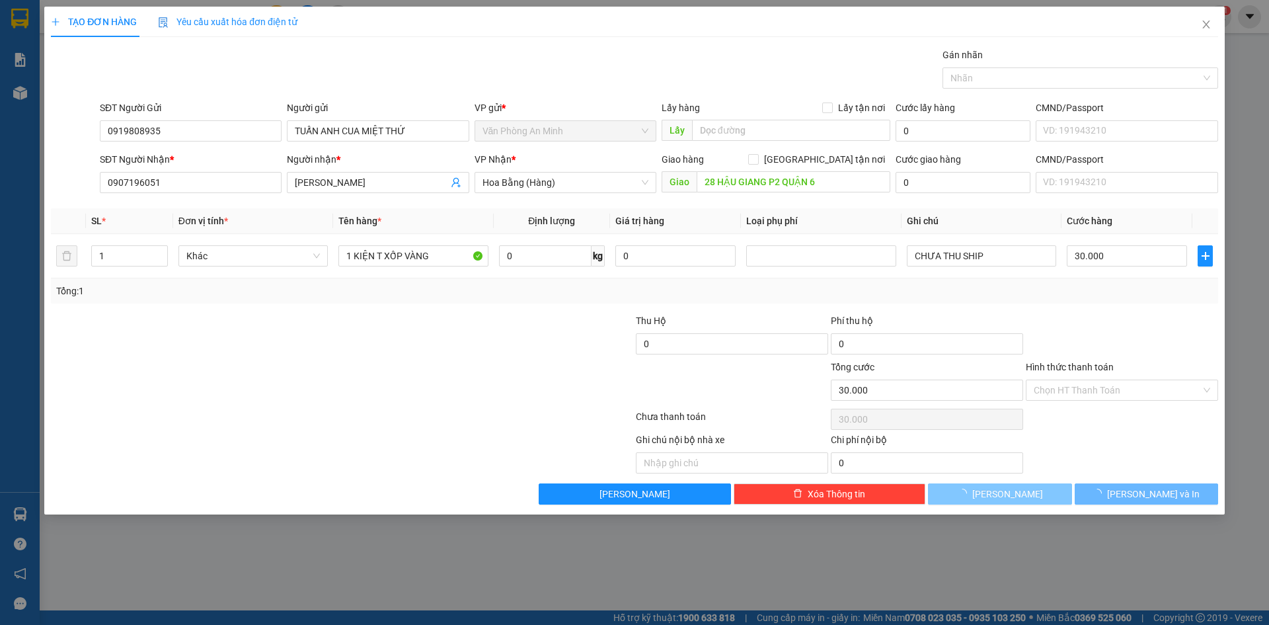
type input "0"
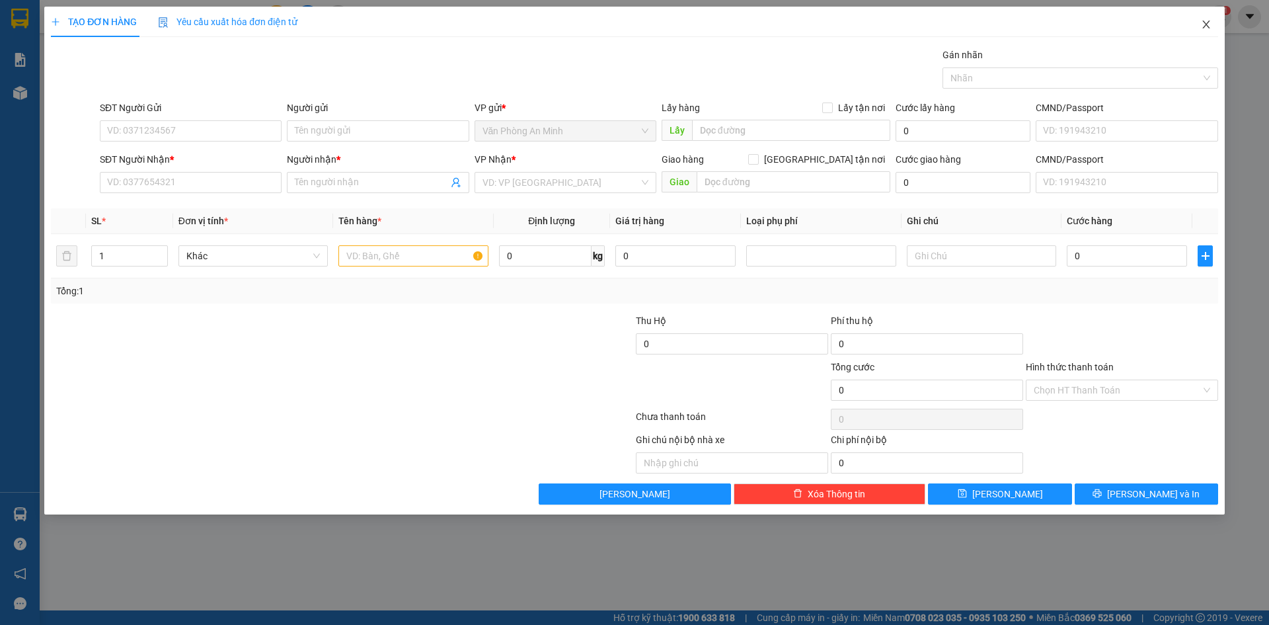
click at [1204, 30] on icon "close" at bounding box center [1206, 24] width 11 height 11
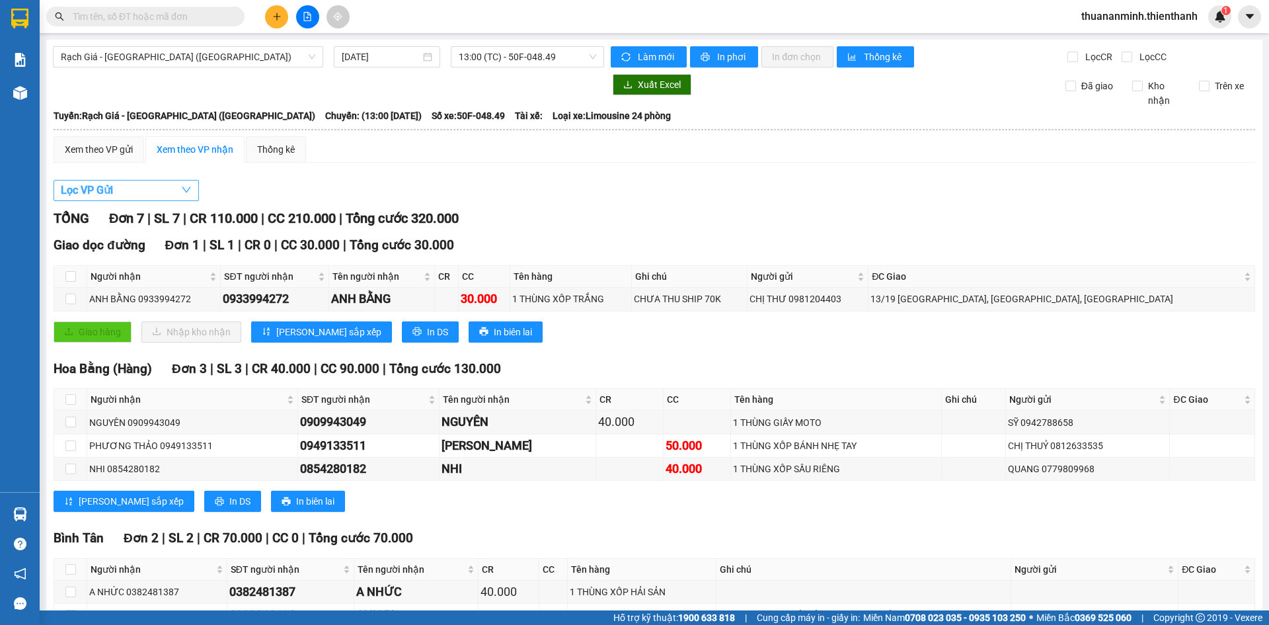
click at [185, 196] on span "button" at bounding box center [186, 190] width 11 height 17
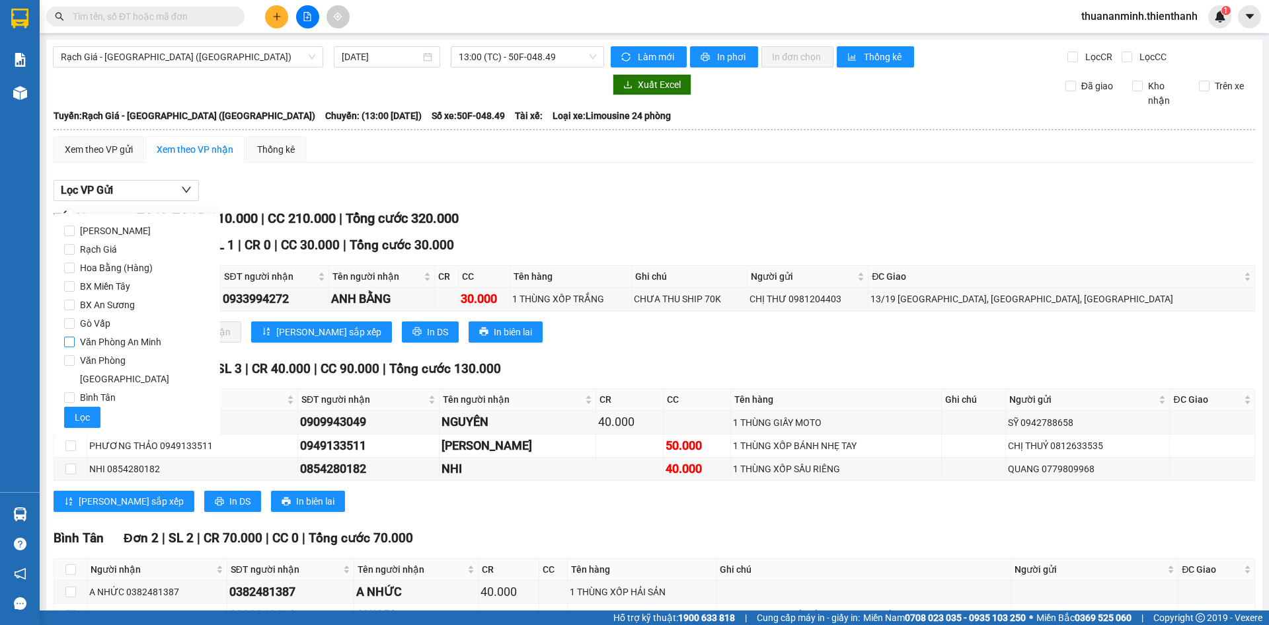
click at [126, 340] on span "Văn Phòng An Minh" at bounding box center [121, 341] width 92 height 19
click at [75, 340] on input "Văn Phòng An Minh" at bounding box center [69, 341] width 11 height 11
checkbox input "true"
click at [97, 406] on button "Lọc" at bounding box center [82, 416] width 36 height 21
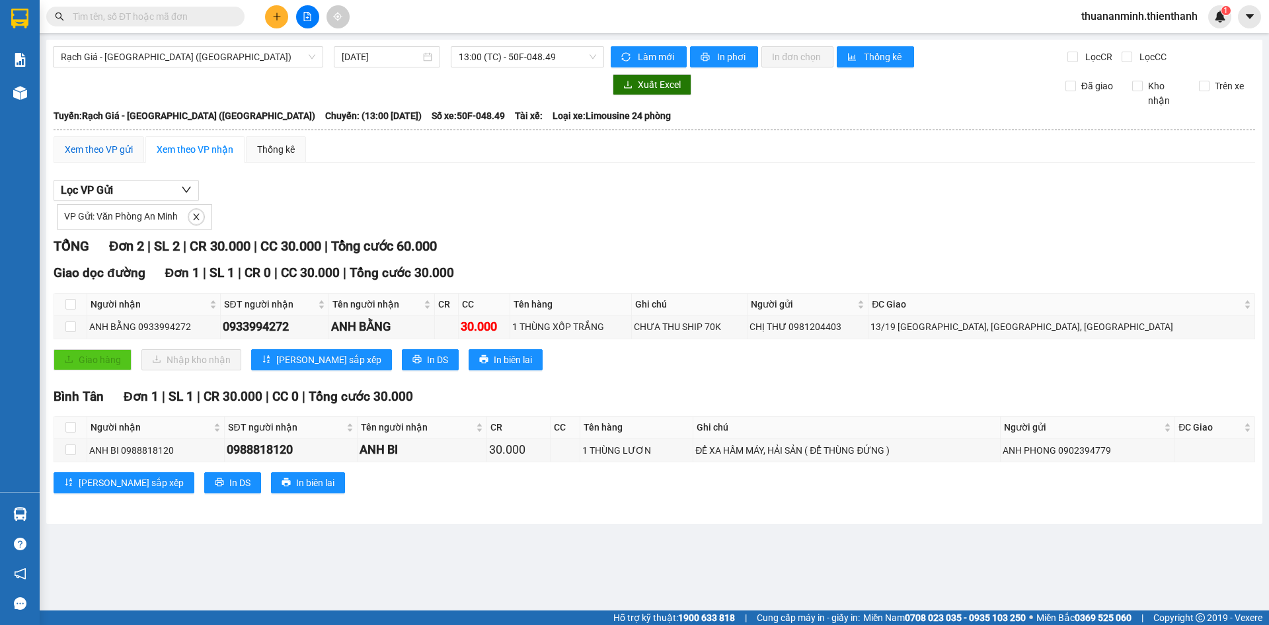
click at [112, 153] on div "Xem theo VP gửi" at bounding box center [99, 149] width 68 height 15
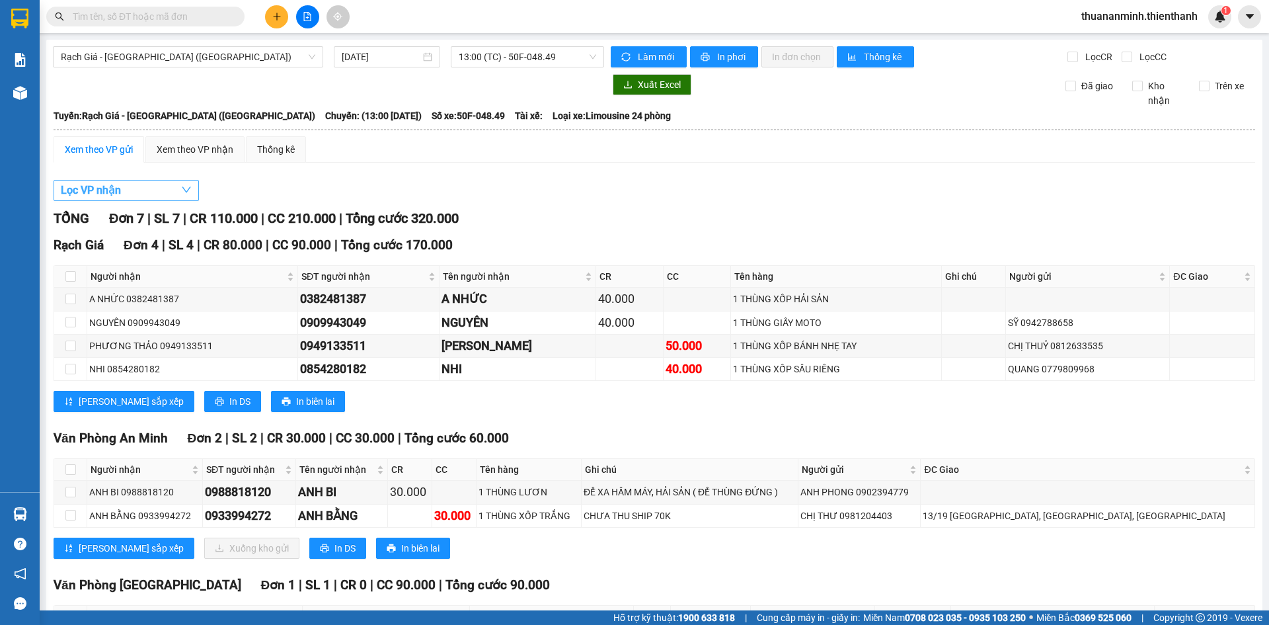
click at [132, 182] on button "Lọc VP nhận" at bounding box center [126, 190] width 145 height 21
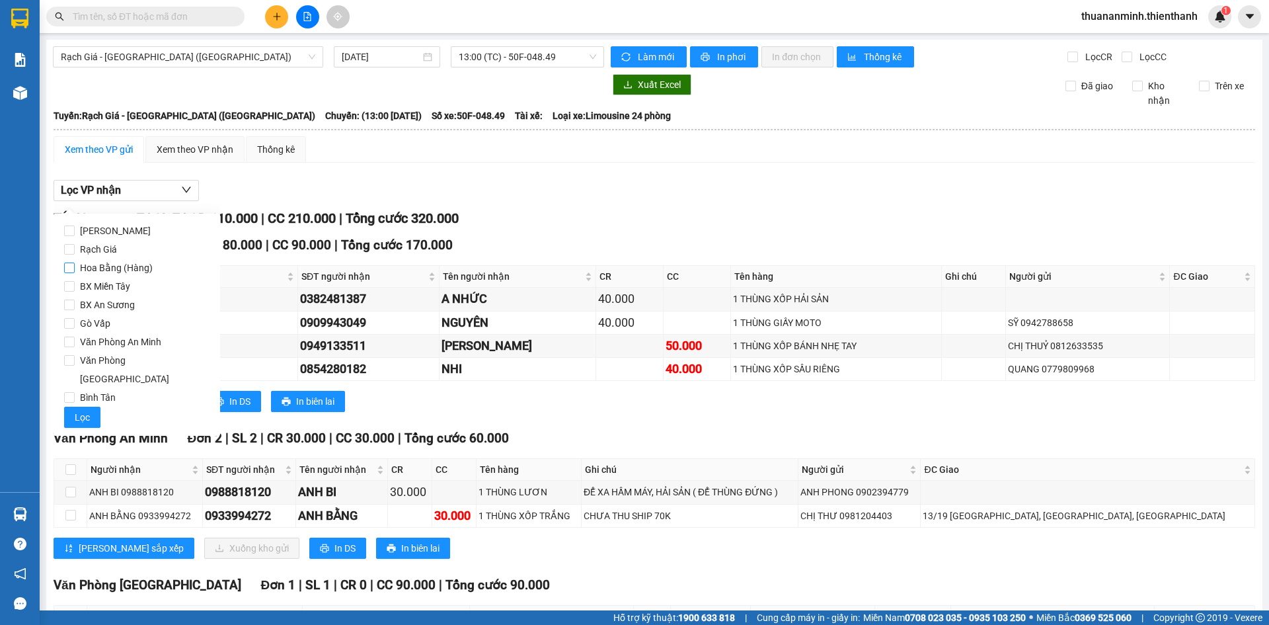
click at [128, 264] on span "Hoa Bằng (Hàng)" at bounding box center [116, 267] width 83 height 19
click at [75, 264] on input "Hoa Bằng (Hàng)" at bounding box center [69, 267] width 11 height 11
checkbox input "true"
click at [85, 410] on span "Lọc" at bounding box center [82, 417] width 15 height 15
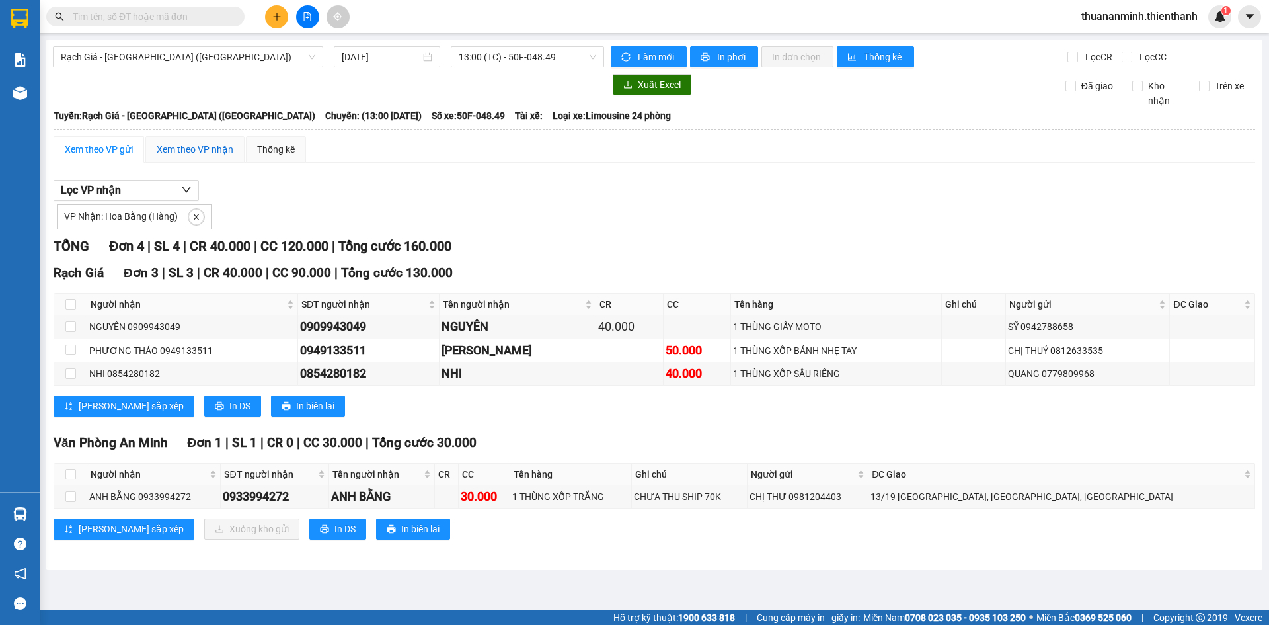
drag, startPoint x: 206, startPoint y: 149, endPoint x: 219, endPoint y: 149, distance: 13.2
click at [208, 149] on div "Xem theo VP nhận" at bounding box center [195, 149] width 77 height 15
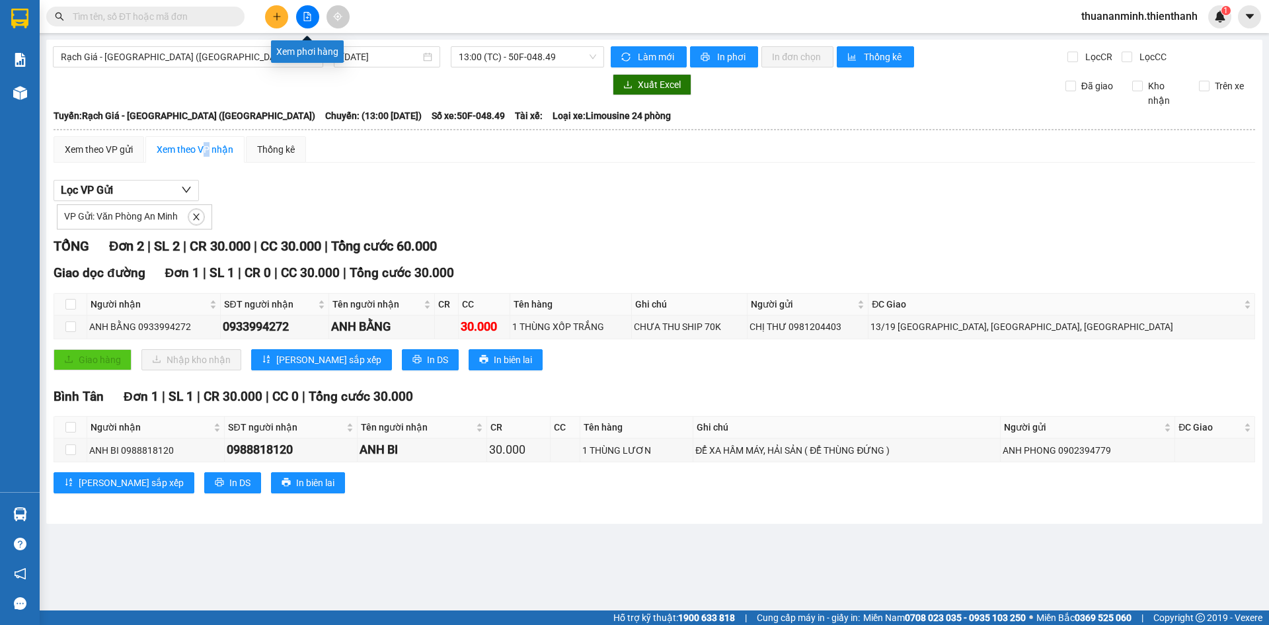
click at [309, 18] on icon "file-add" at bounding box center [307, 16] width 9 height 9
click at [305, 20] on icon "file-add" at bounding box center [307, 16] width 7 height 9
click at [311, 20] on icon "file-add" at bounding box center [307, 16] width 9 height 9
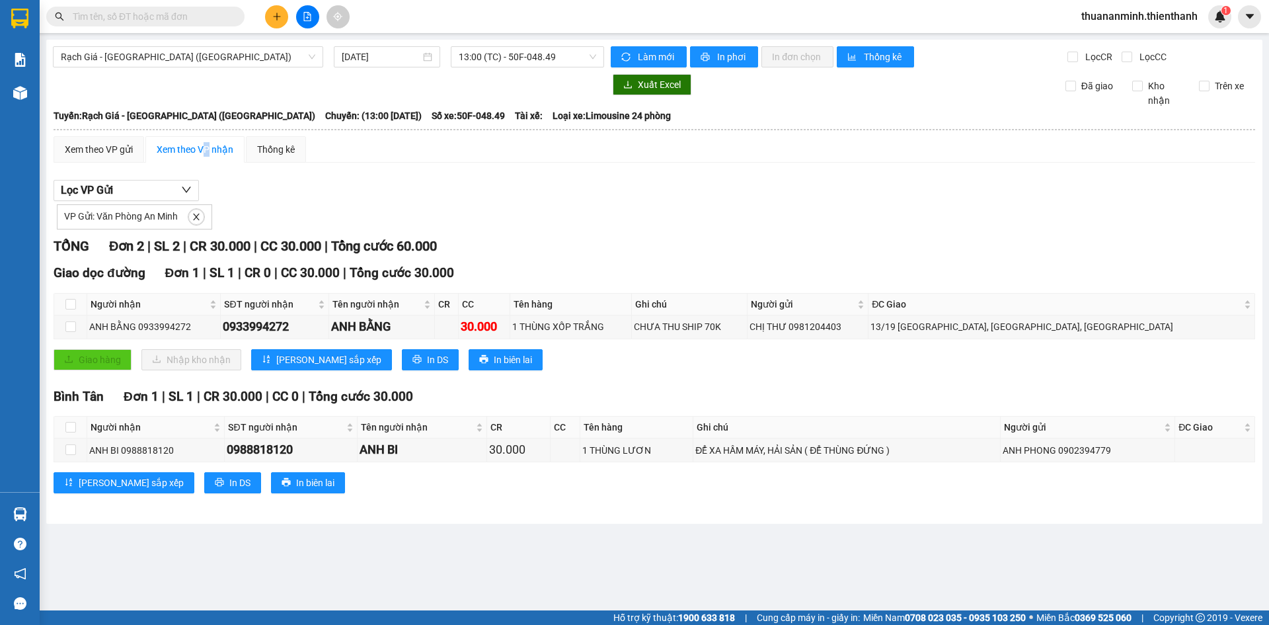
click at [311, 20] on icon "file-add" at bounding box center [307, 16] width 9 height 9
click at [237, 184] on div "Xem theo VP gửi Xem theo VP nhận Thống kê Lọc VP nhận VP Nhận: Hoa Bằng (Hàng) …" at bounding box center [655, 322] width 1202 height 373
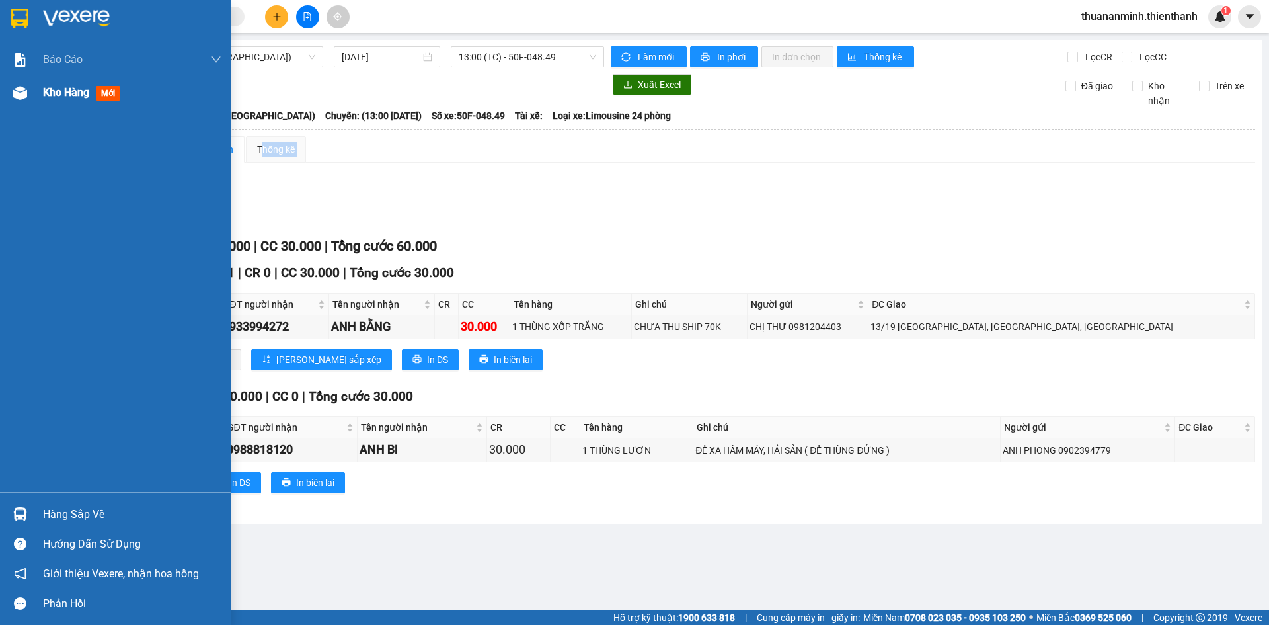
click at [116, 91] on span "mới" at bounding box center [108, 93] width 24 height 15
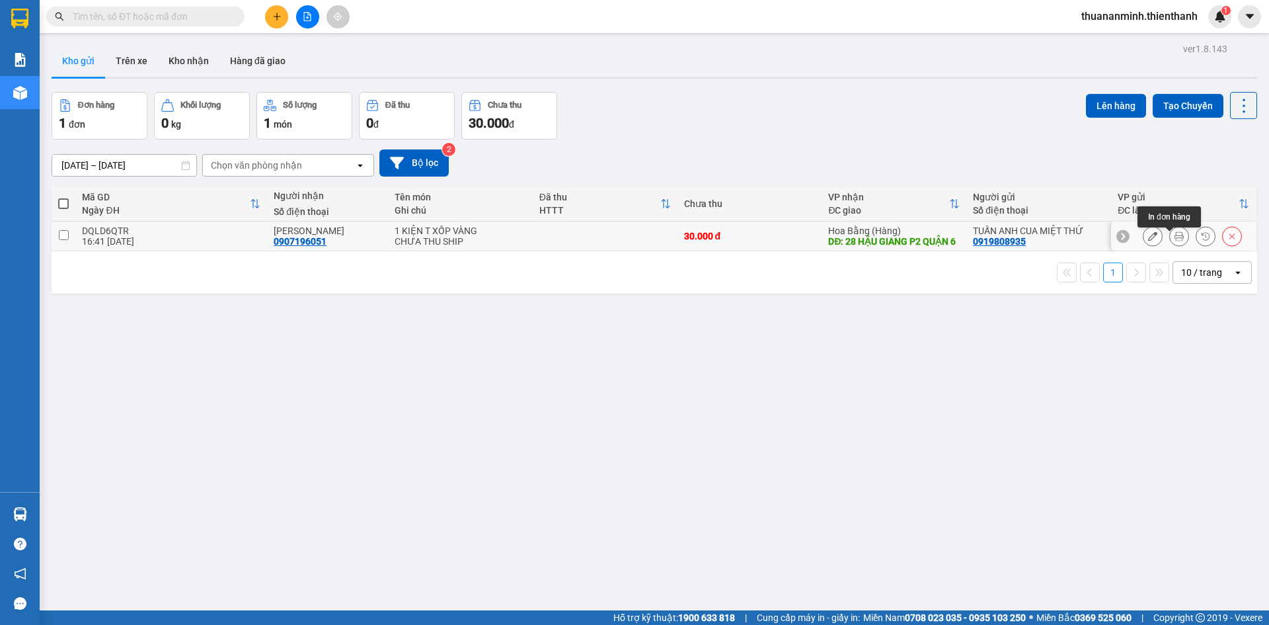
click at [1174, 241] on icon at bounding box center [1178, 235] width 9 height 9
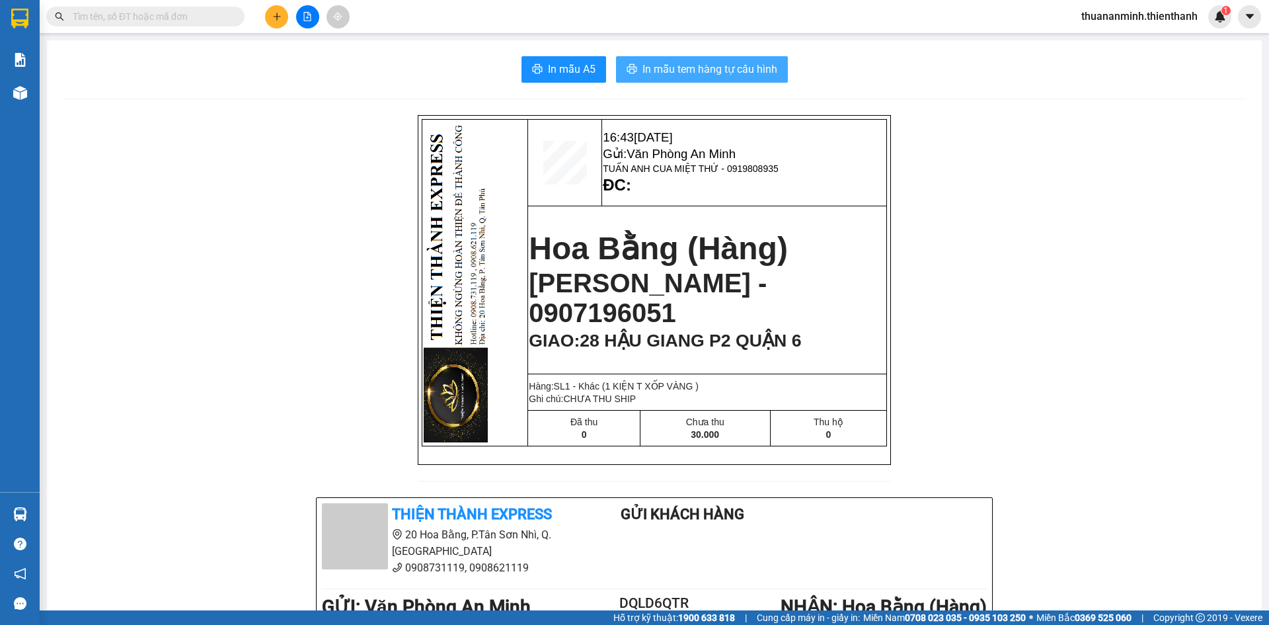
click at [668, 73] on span "In mẫu tem hàng tự cấu hình" at bounding box center [709, 69] width 135 height 17
click at [1244, 13] on icon "caret-down" at bounding box center [1250, 17] width 12 height 12
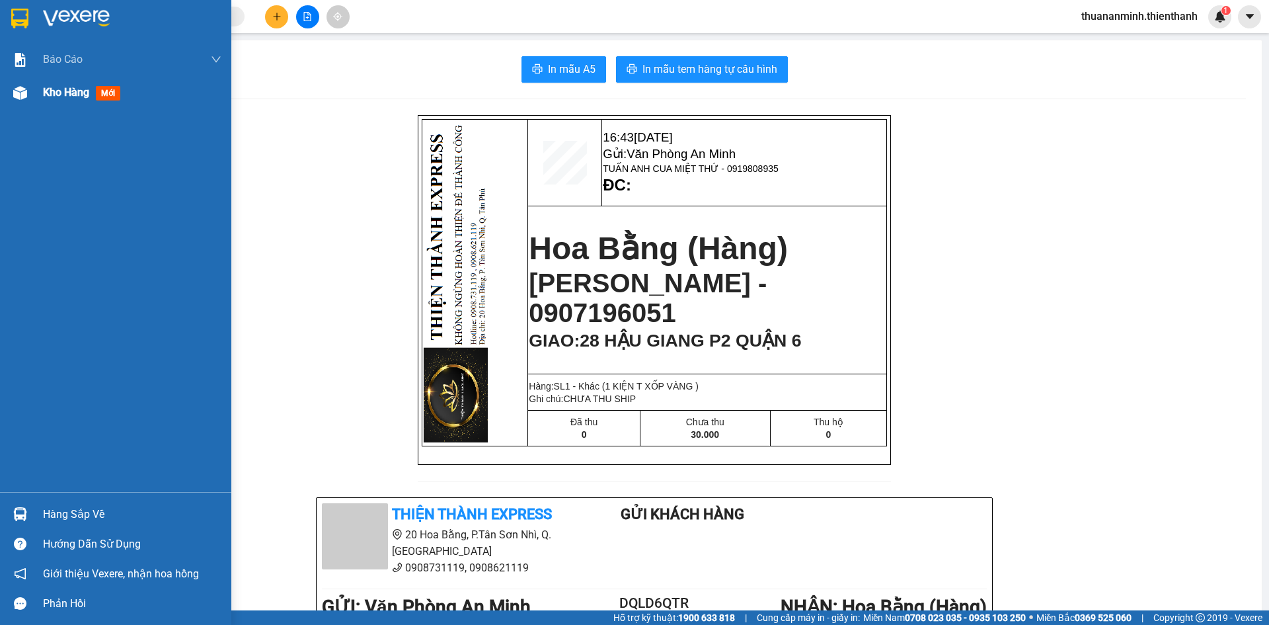
click at [83, 85] on div "Kho hàng mới" at bounding box center [84, 92] width 83 height 17
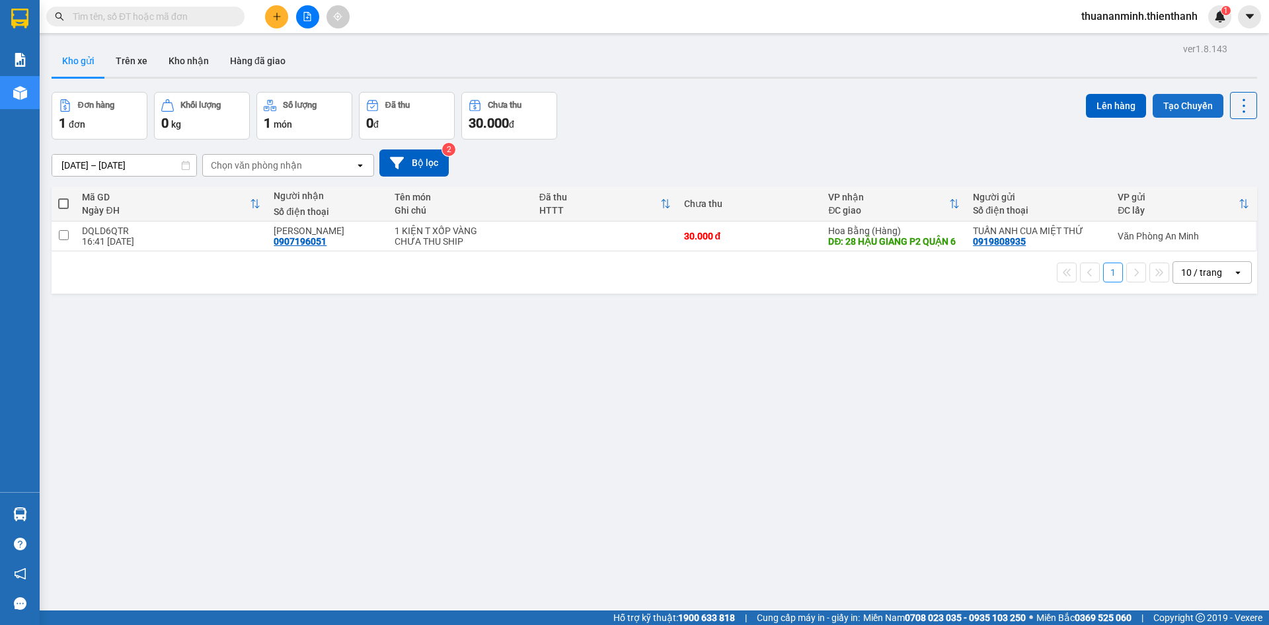
click at [1173, 103] on button "Tạo Chuyến" at bounding box center [1188, 106] width 71 height 24
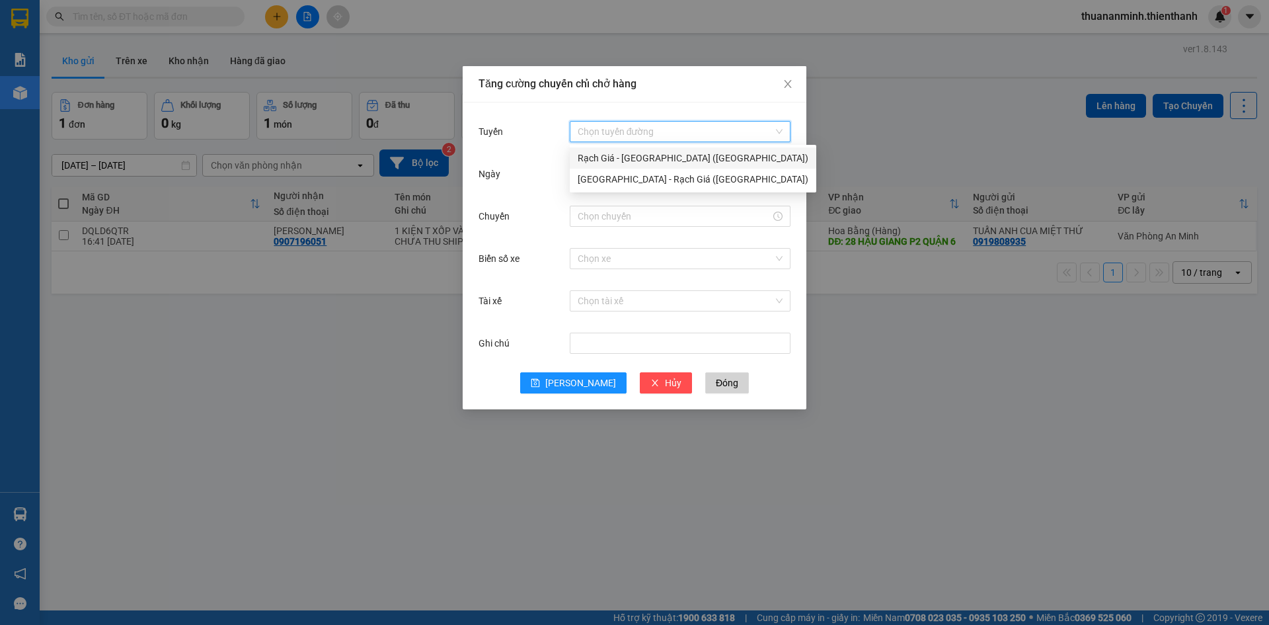
click at [686, 130] on input "Tuyến" at bounding box center [676, 132] width 196 height 20
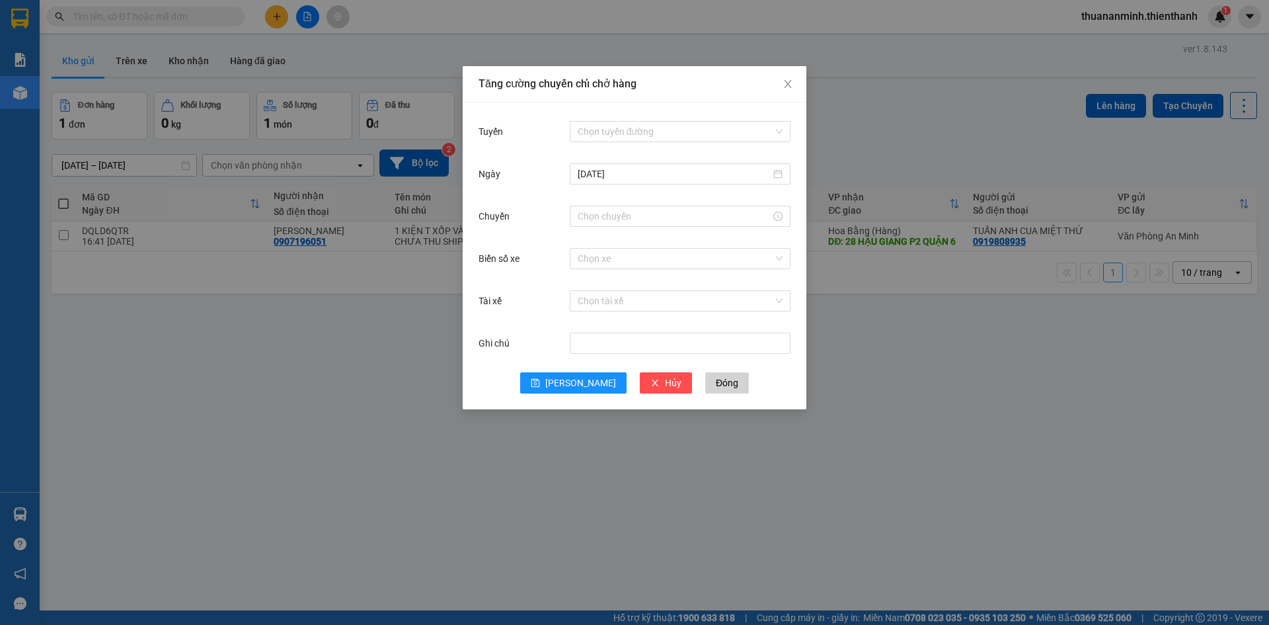
click at [498, 165] on div "Ngày" at bounding box center [523, 174] width 91 height 26
click at [704, 219] on input "Chuyến" at bounding box center [674, 216] width 193 height 15
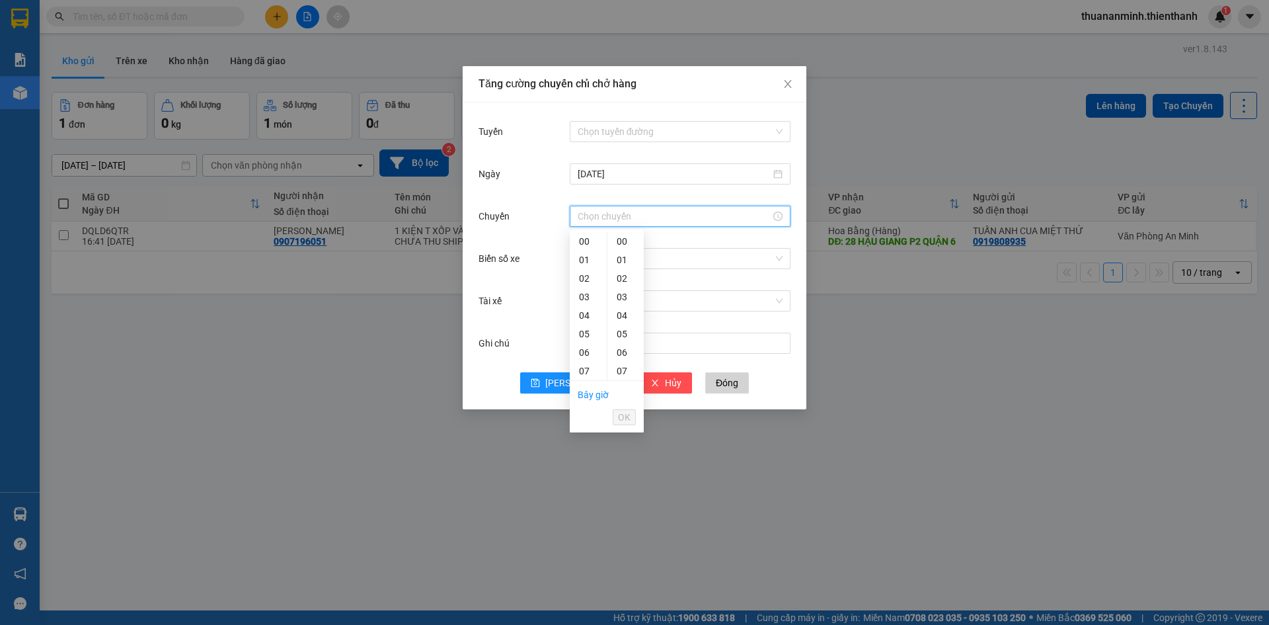
click at [705, 211] on input "Chuyến" at bounding box center [674, 216] width 193 height 15
click at [749, 193] on div "[DATE]" at bounding box center [634, 182] width 312 height 42
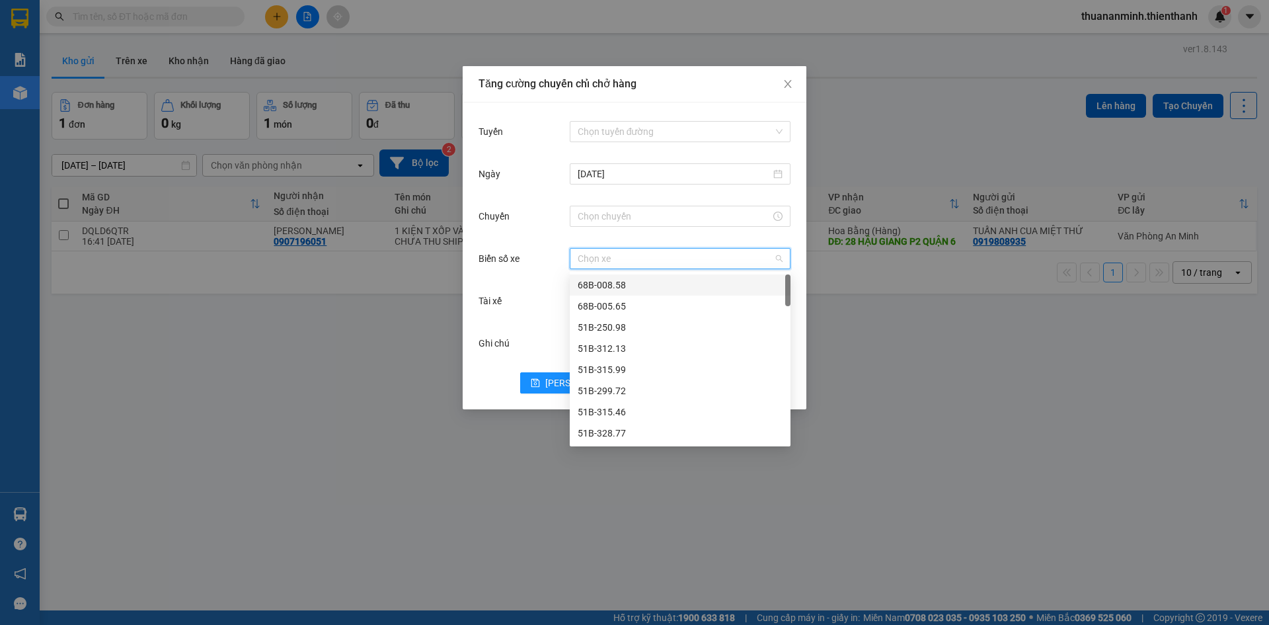
click at [629, 260] on input "Biển số xe" at bounding box center [676, 258] width 196 height 20
click at [678, 261] on input "Biển số xe" at bounding box center [676, 258] width 196 height 20
click at [507, 299] on label "Tài xế" at bounding box center [493, 300] width 30 height 11
click at [578, 299] on input "Tài xế" at bounding box center [676, 301] width 196 height 20
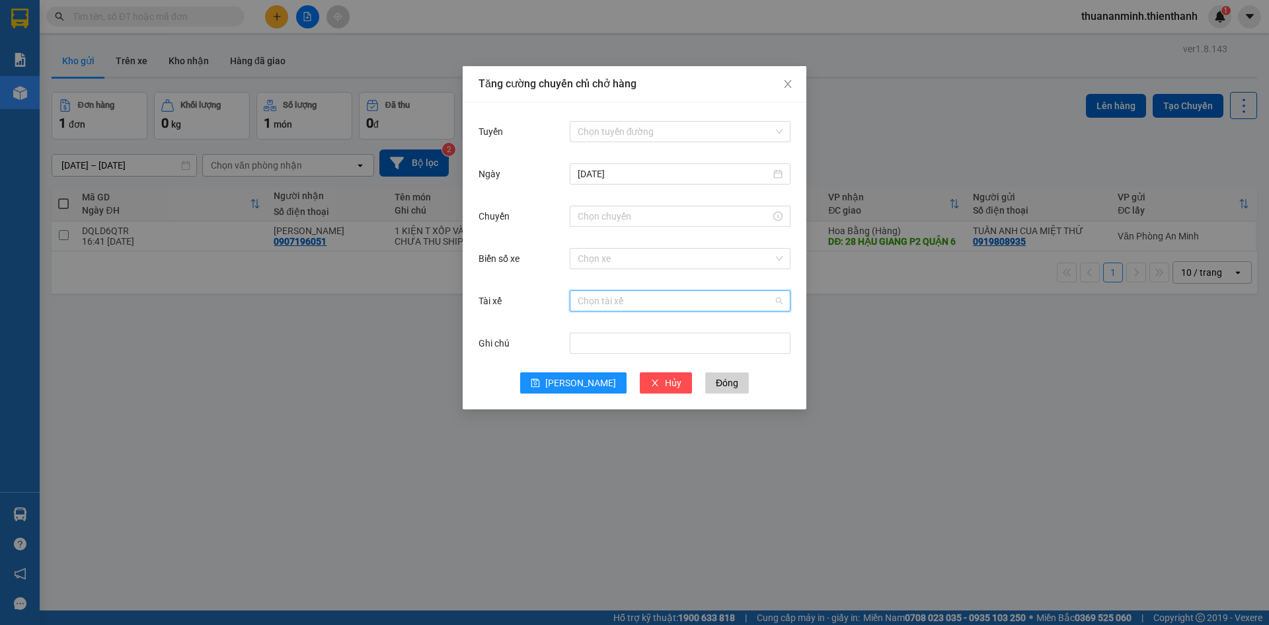
click at [625, 300] on input "Tài xế" at bounding box center [676, 301] width 196 height 20
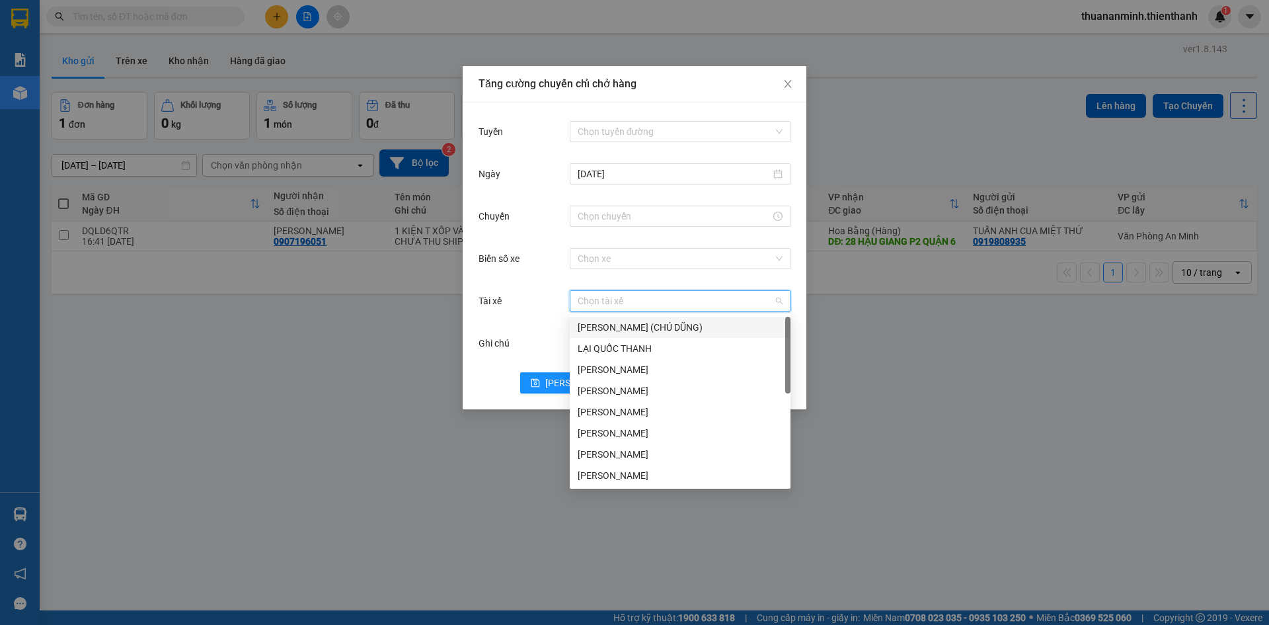
click at [625, 300] on input "Tài xế" at bounding box center [676, 301] width 196 height 20
click at [547, 279] on div "Biển số xe Chọn xe" at bounding box center [634, 266] width 312 height 42
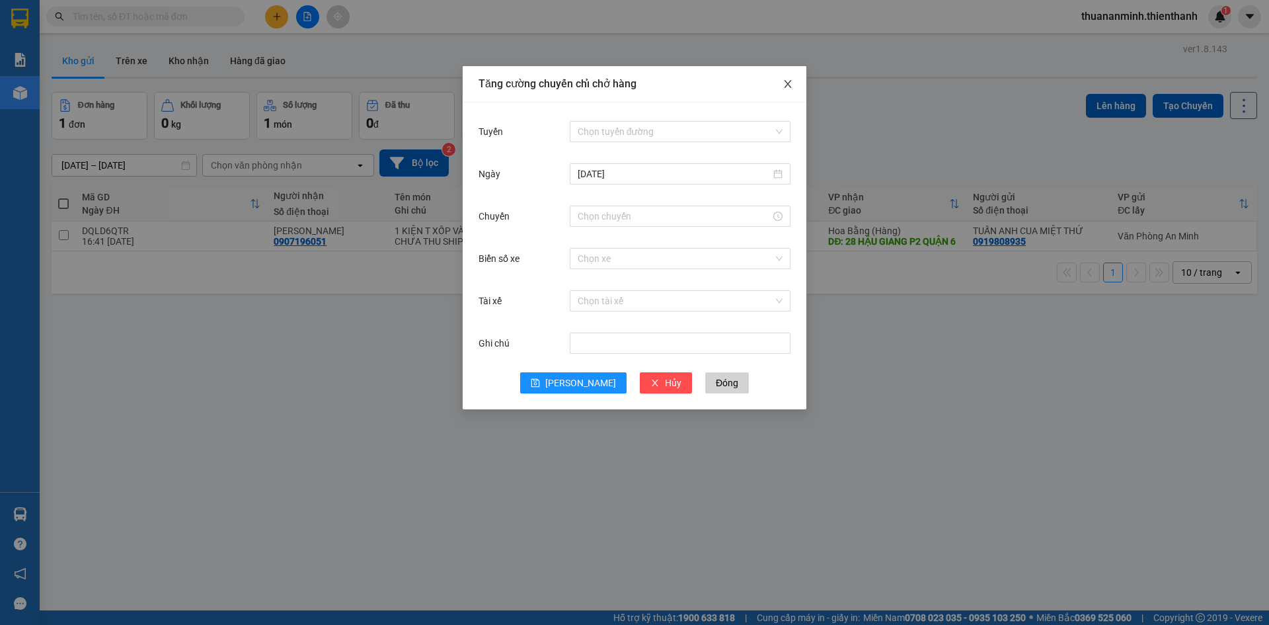
click at [800, 85] on span "Close" at bounding box center [787, 84] width 37 height 37
